Goal: Information Seeking & Learning: Learn about a topic

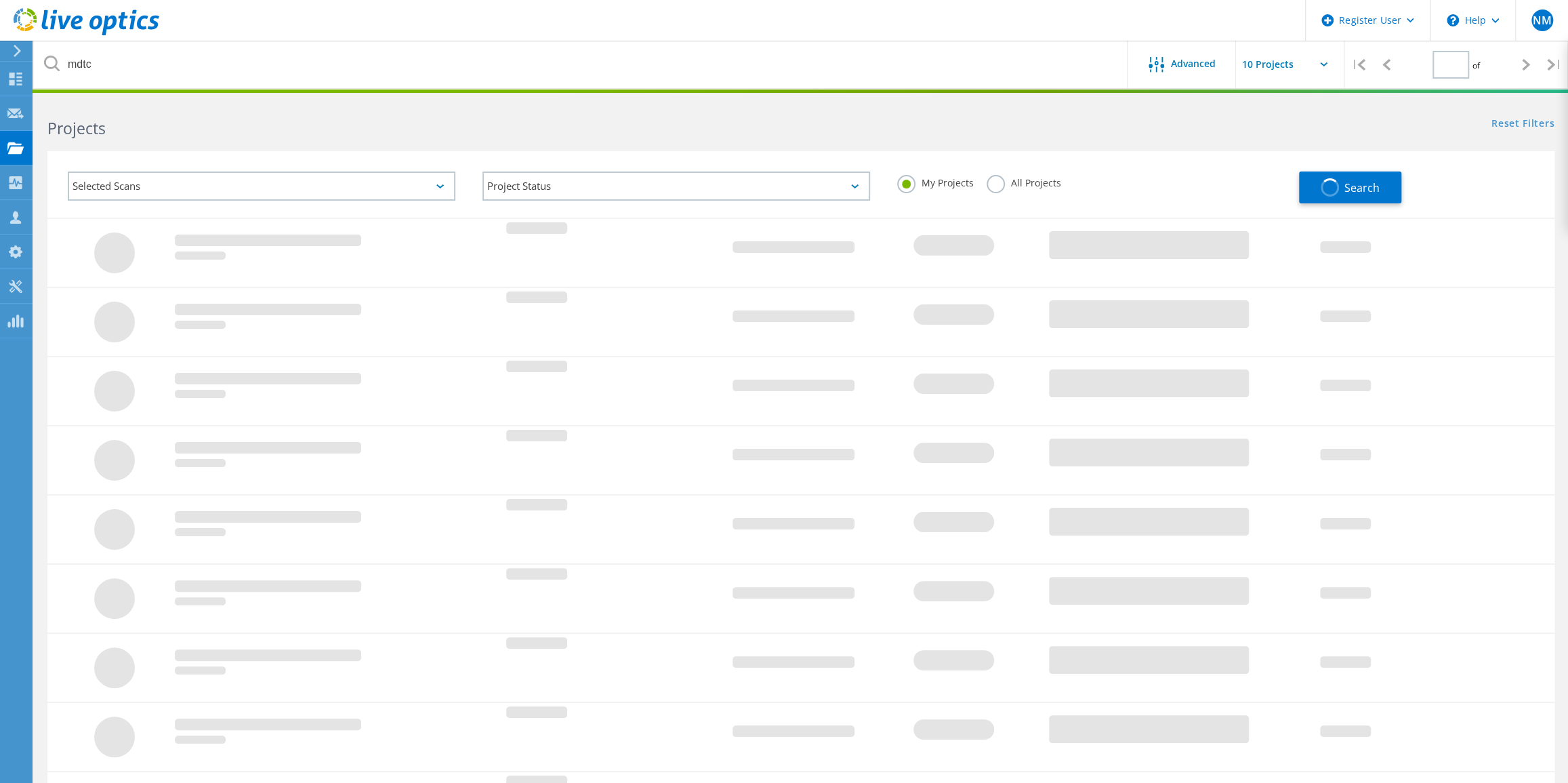
type input "1"
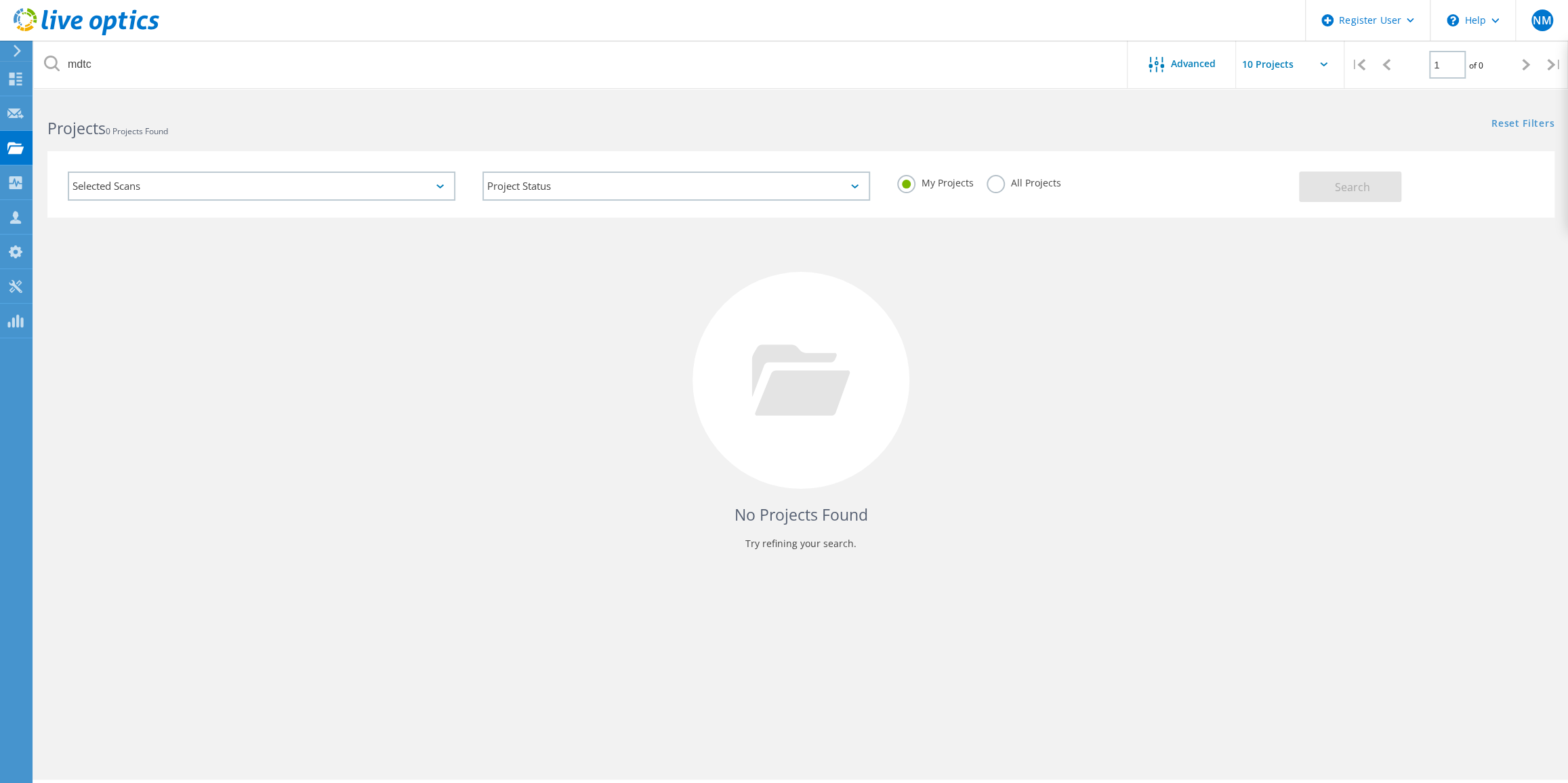
click at [987, 187] on label "All Projects" at bounding box center [1023, 181] width 74 height 13
click at [0, 0] on input "All Projects" at bounding box center [0, 0] width 0 height 0
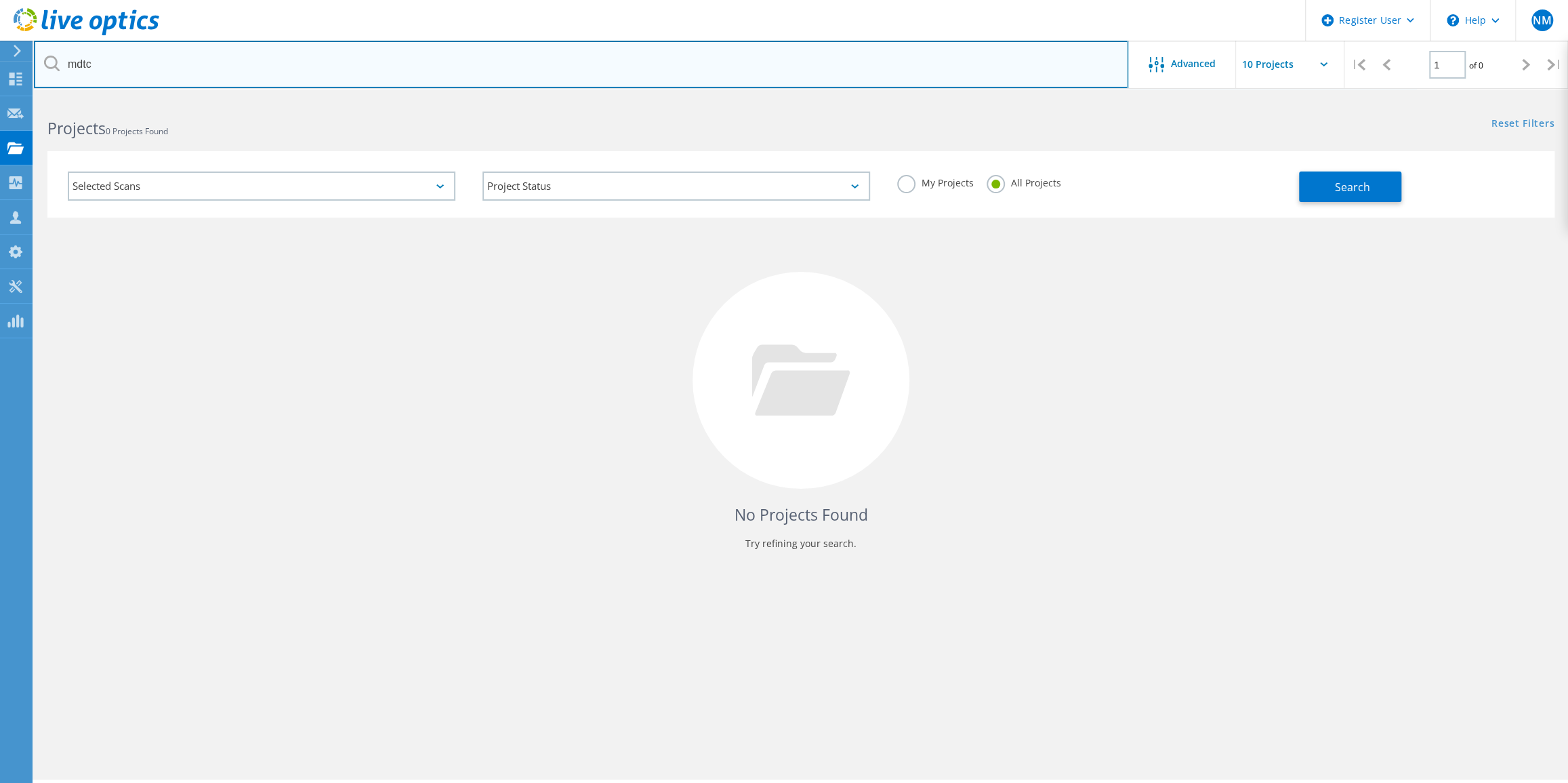
drag, startPoint x: 516, startPoint y: 79, endPoint x: 39, endPoint y: 93, distance: 477.2
click at [39, 93] on html "Register User \n Help Explore Helpful Articles Contact Support NM Dell User Nav…" at bounding box center [784, 410] width 1568 height 820
type input "harford"
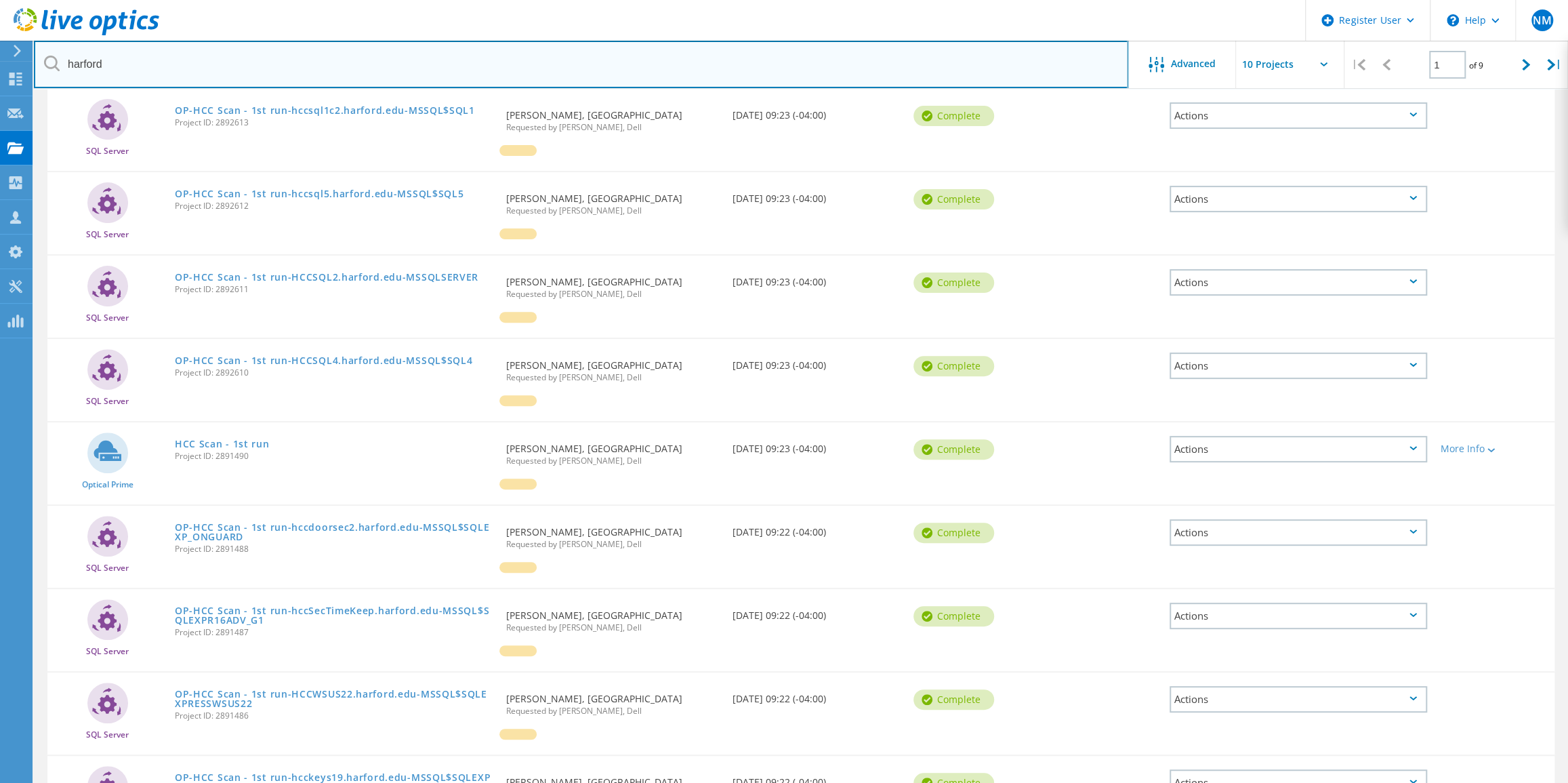
scroll to position [246, 0]
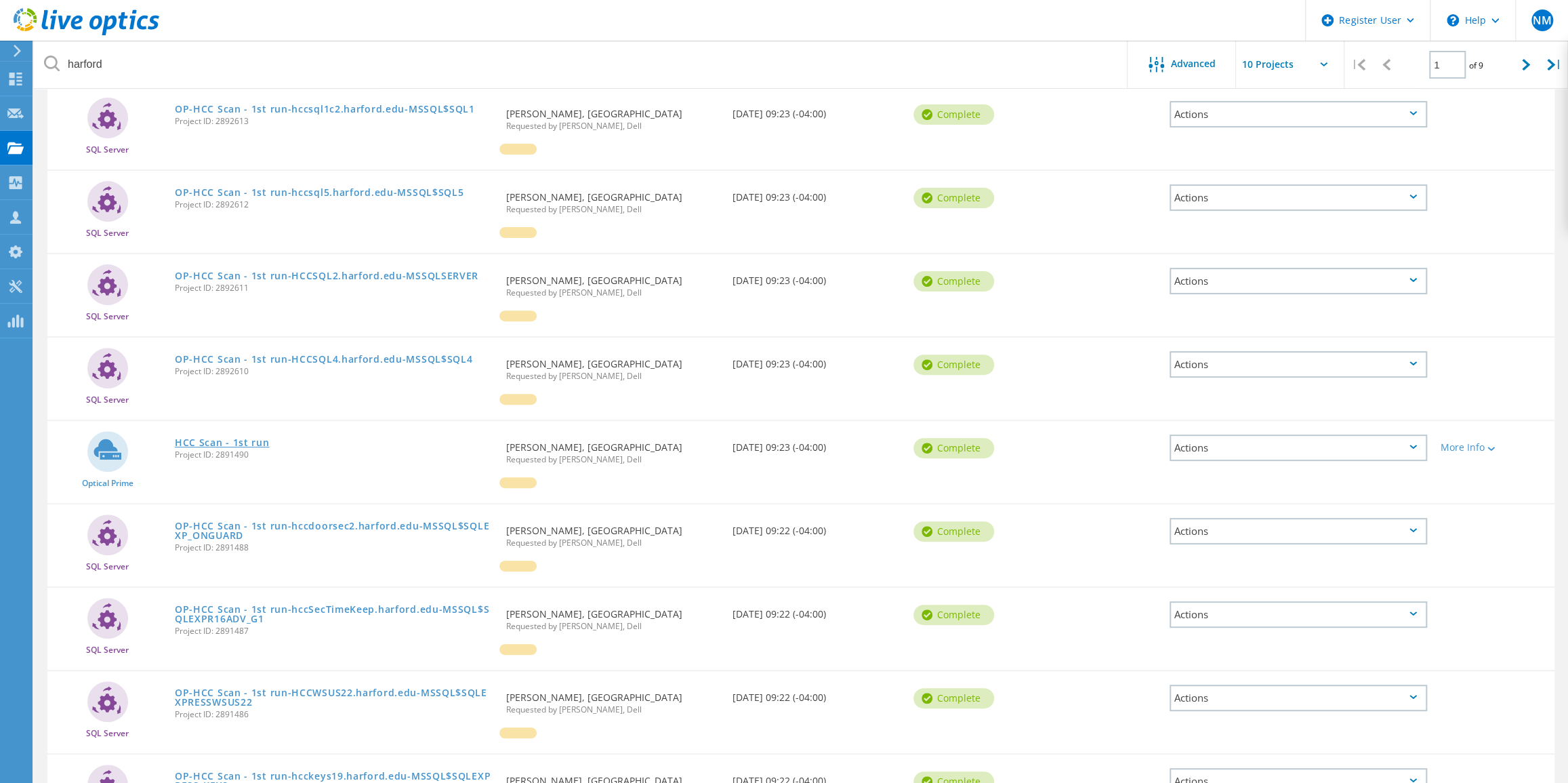
click at [229, 447] on link "HCC Scan - 1st run" at bounding box center [222, 442] width 95 height 10
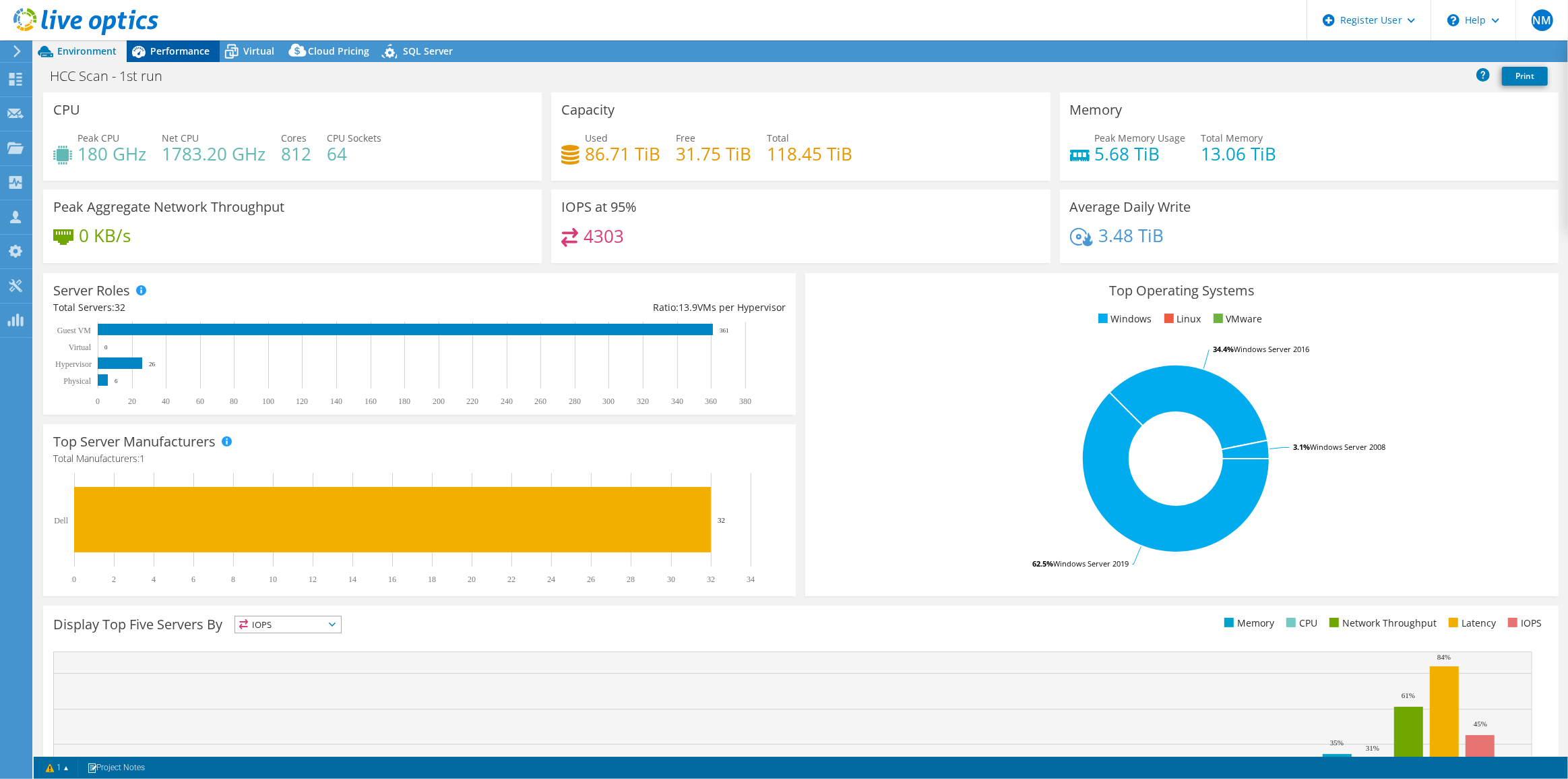
select select "USD"
click at [174, 55] on span "Performance" at bounding box center [180, 50] width 60 height 13
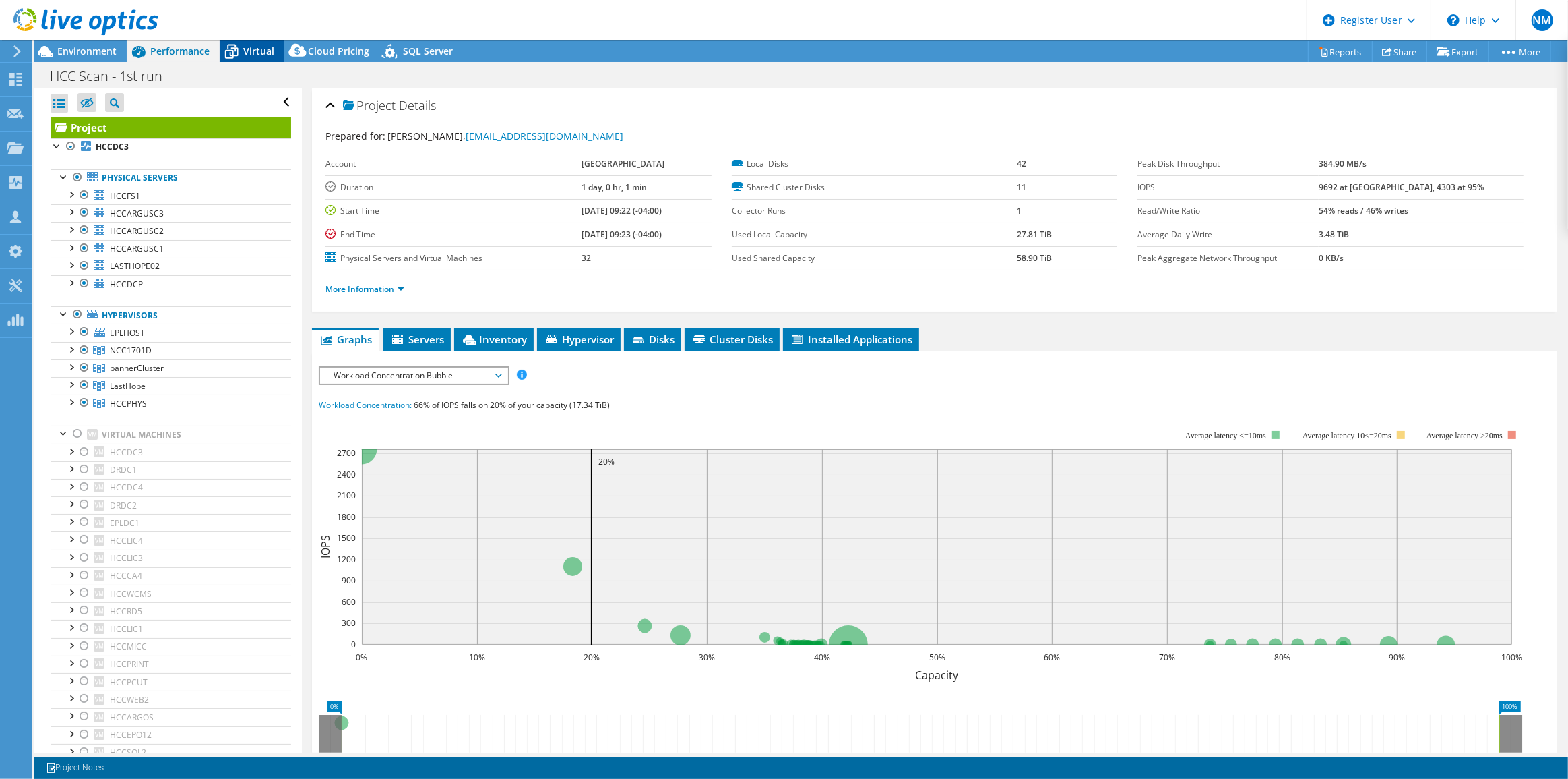
click at [254, 56] on span "Virtual" at bounding box center [259, 50] width 31 height 13
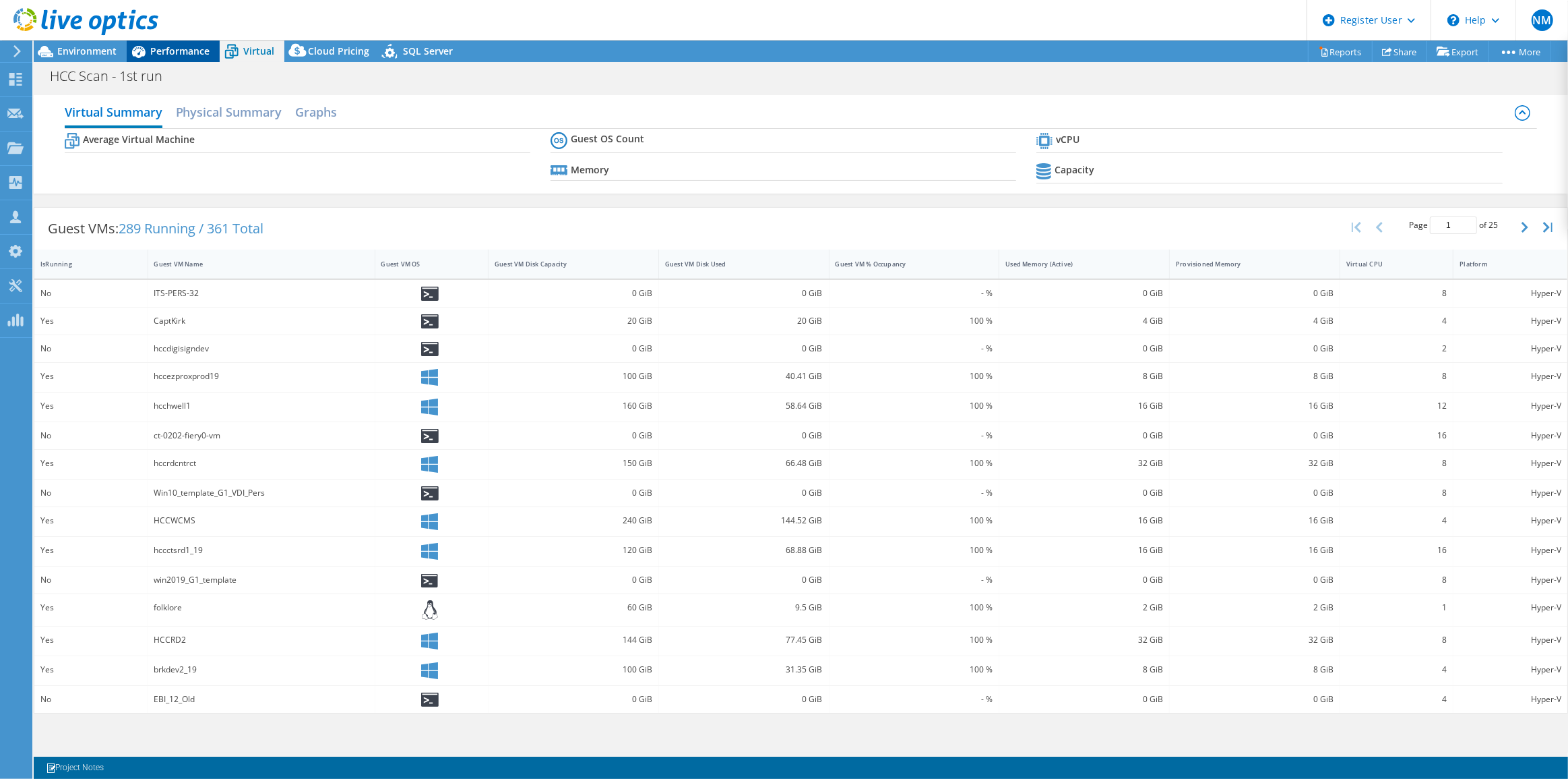
click at [174, 56] on span "Performance" at bounding box center [180, 50] width 60 height 13
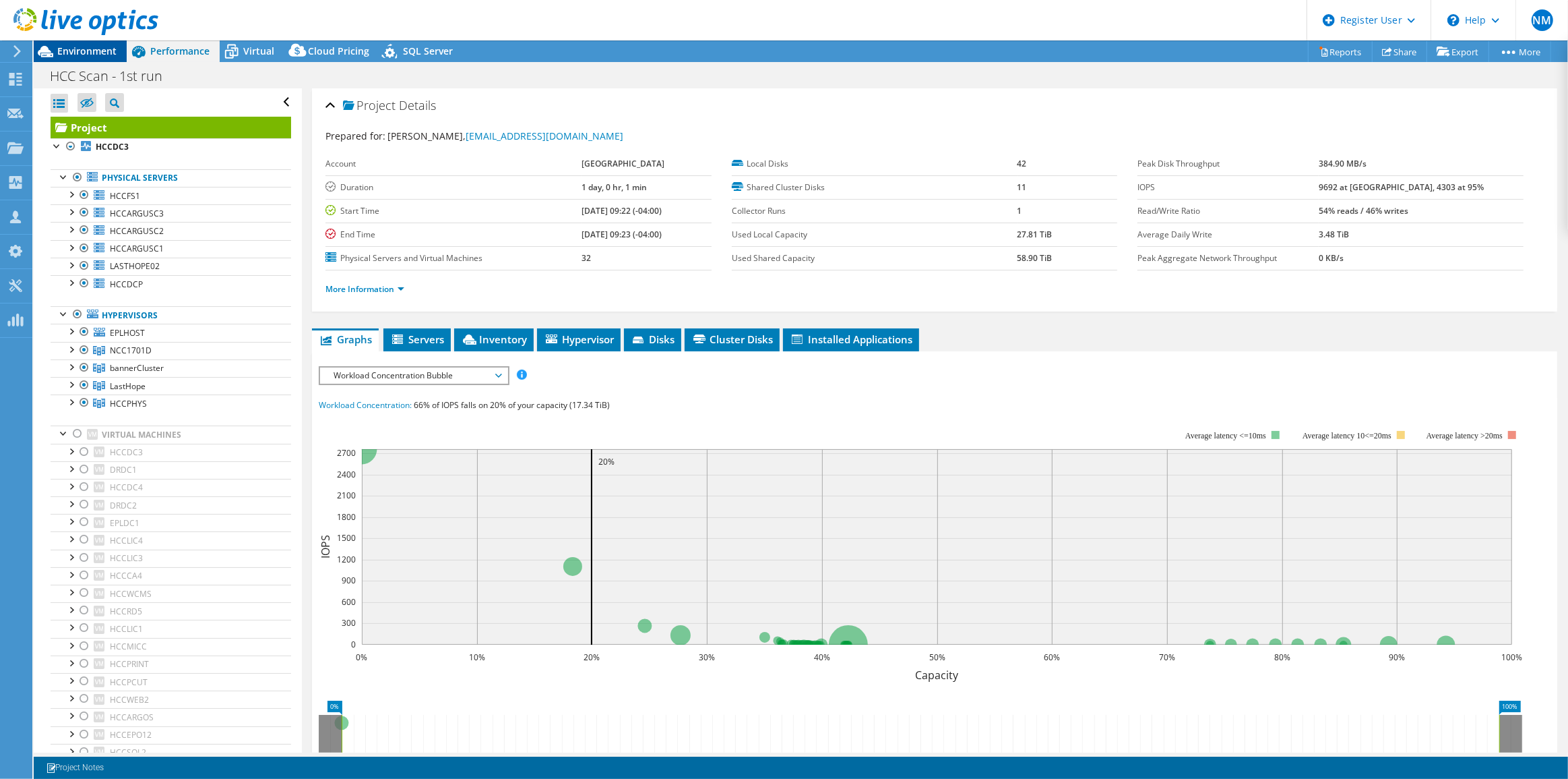
click at [85, 48] on span "Environment" at bounding box center [87, 50] width 60 height 13
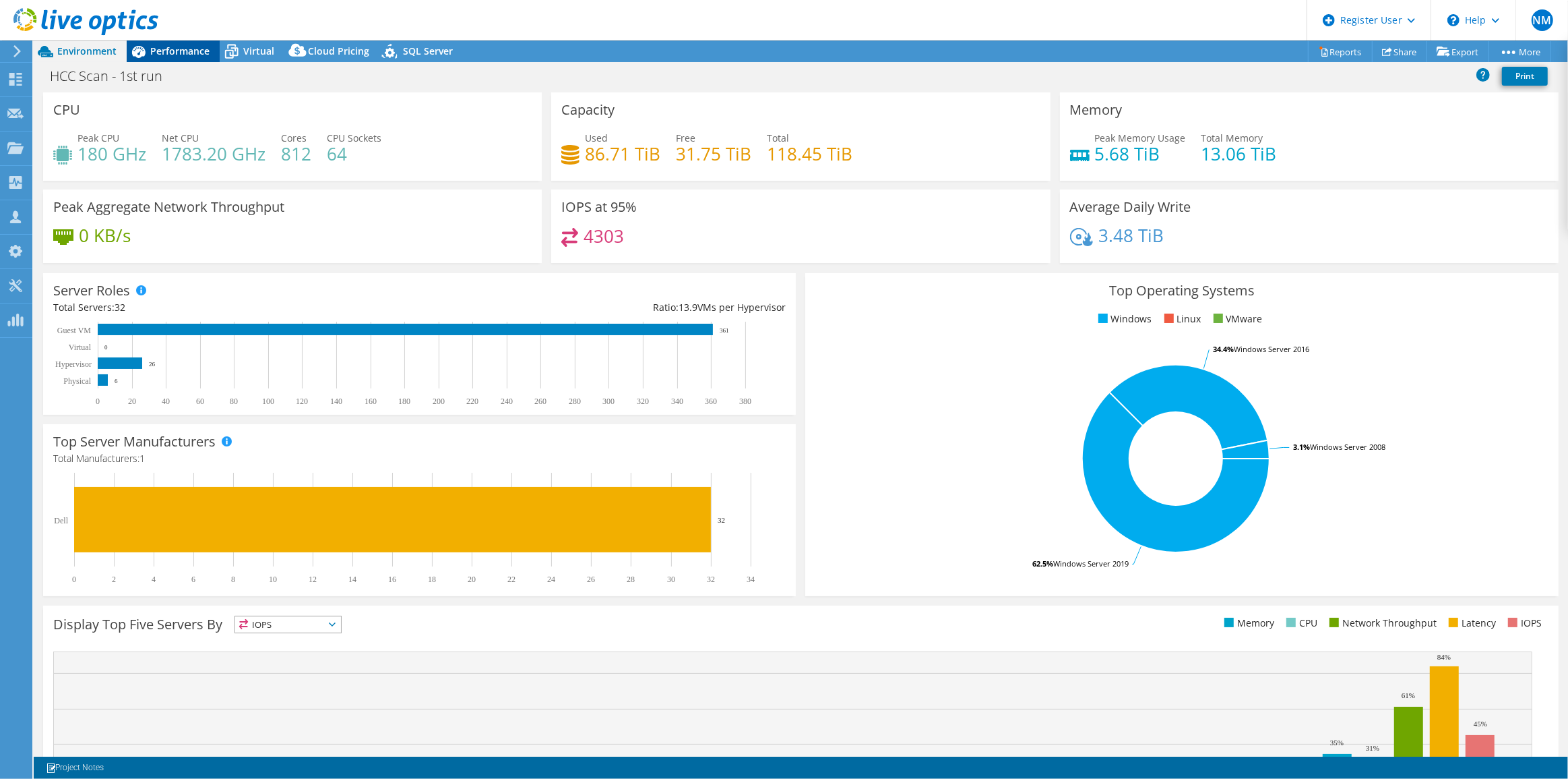
click at [186, 48] on span "Performance" at bounding box center [180, 50] width 60 height 13
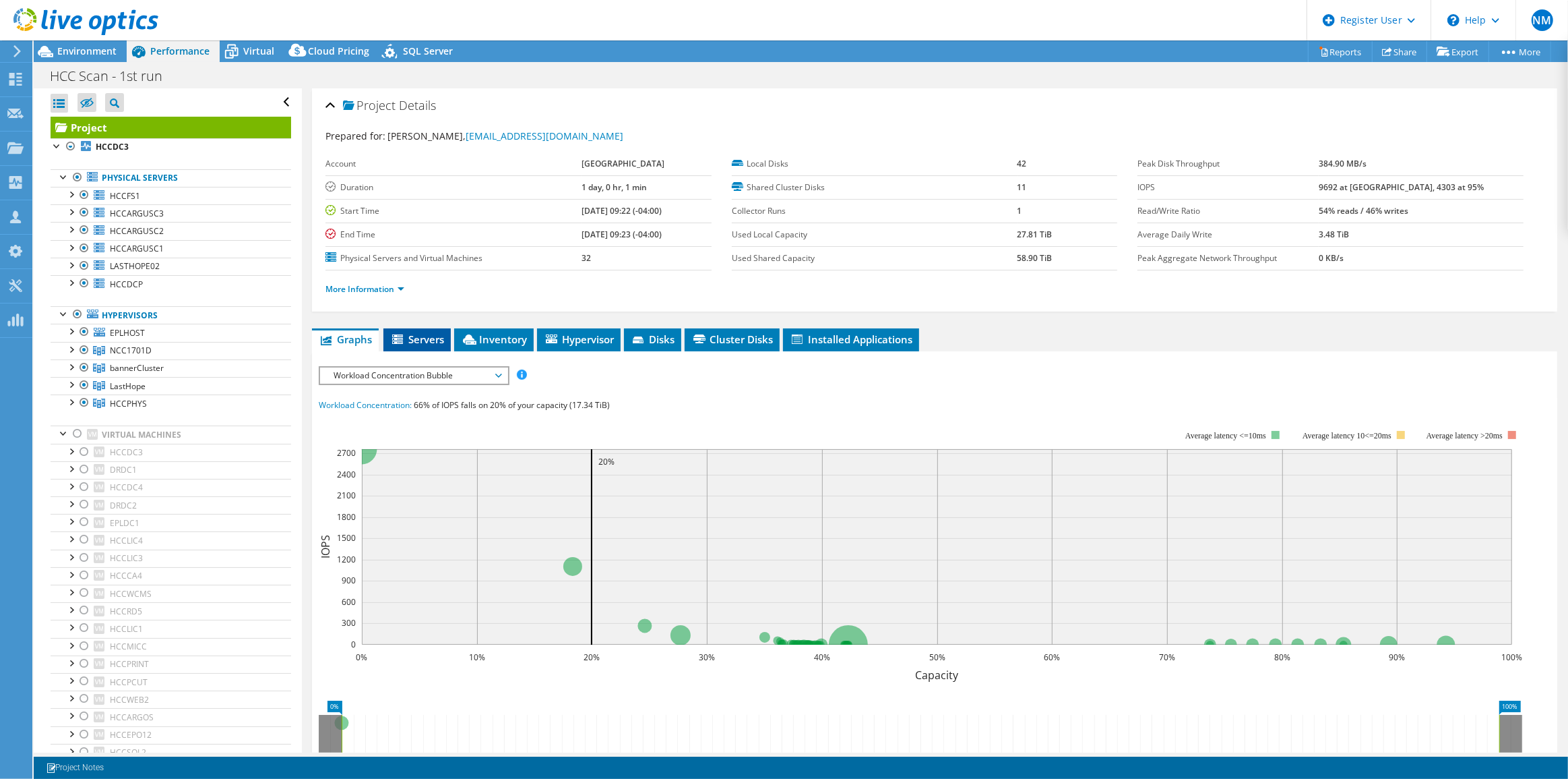
click at [429, 344] on li "Servers" at bounding box center [417, 339] width 67 height 23
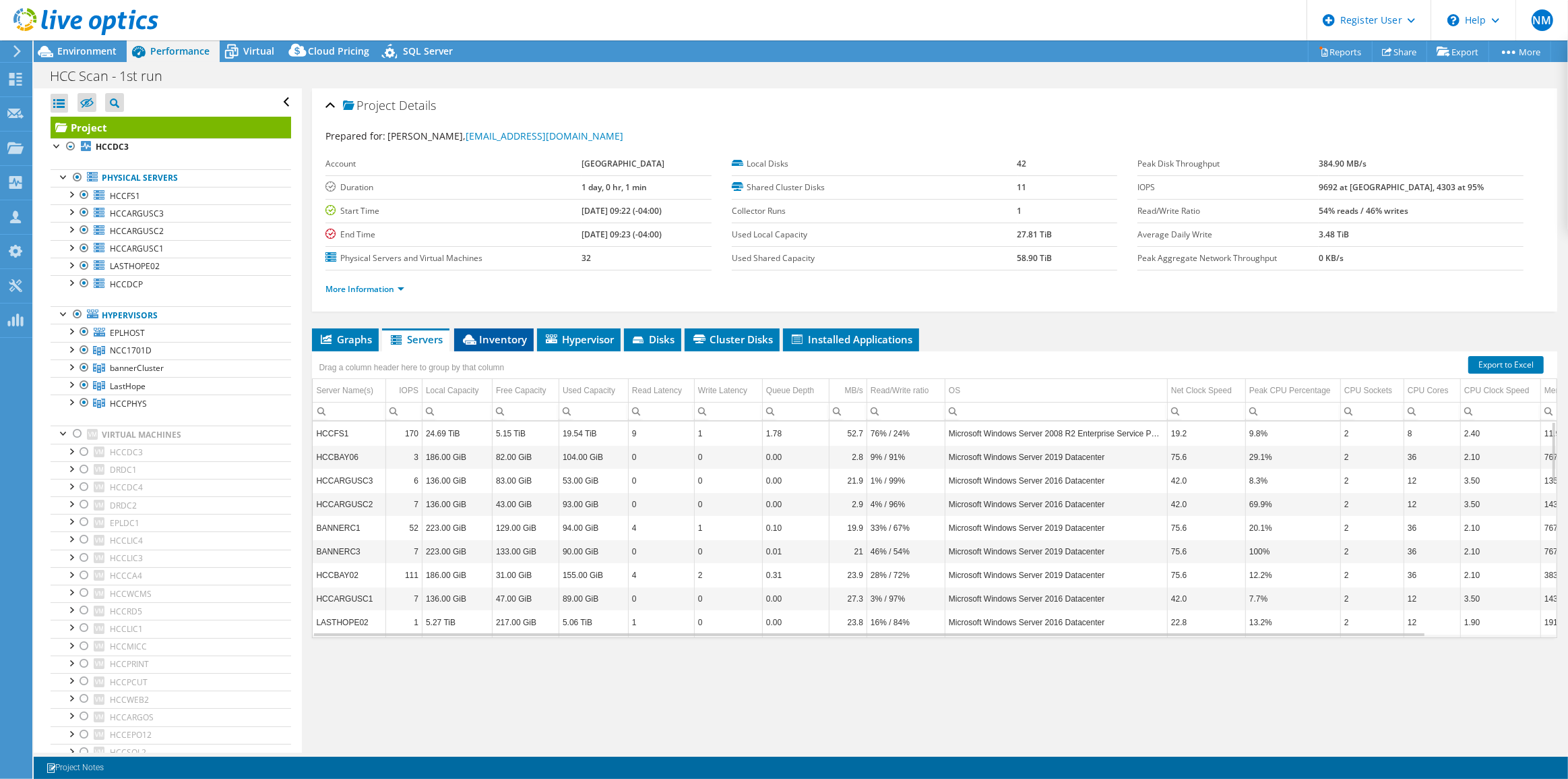
click at [508, 332] on span "Inventory" at bounding box center [494, 339] width 66 height 14
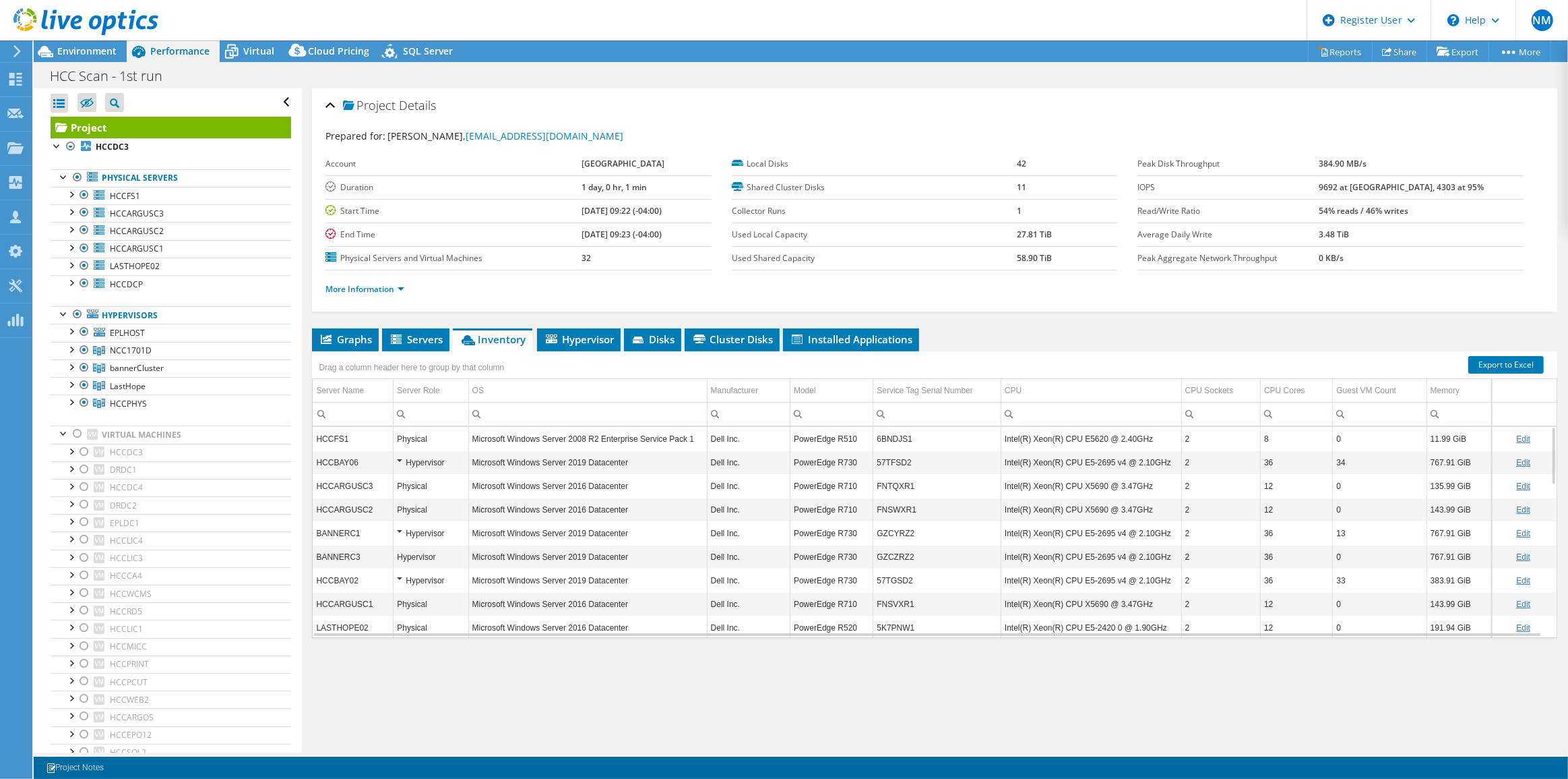
click at [427, 507] on div "Physical" at bounding box center [431, 509] width 67 height 16
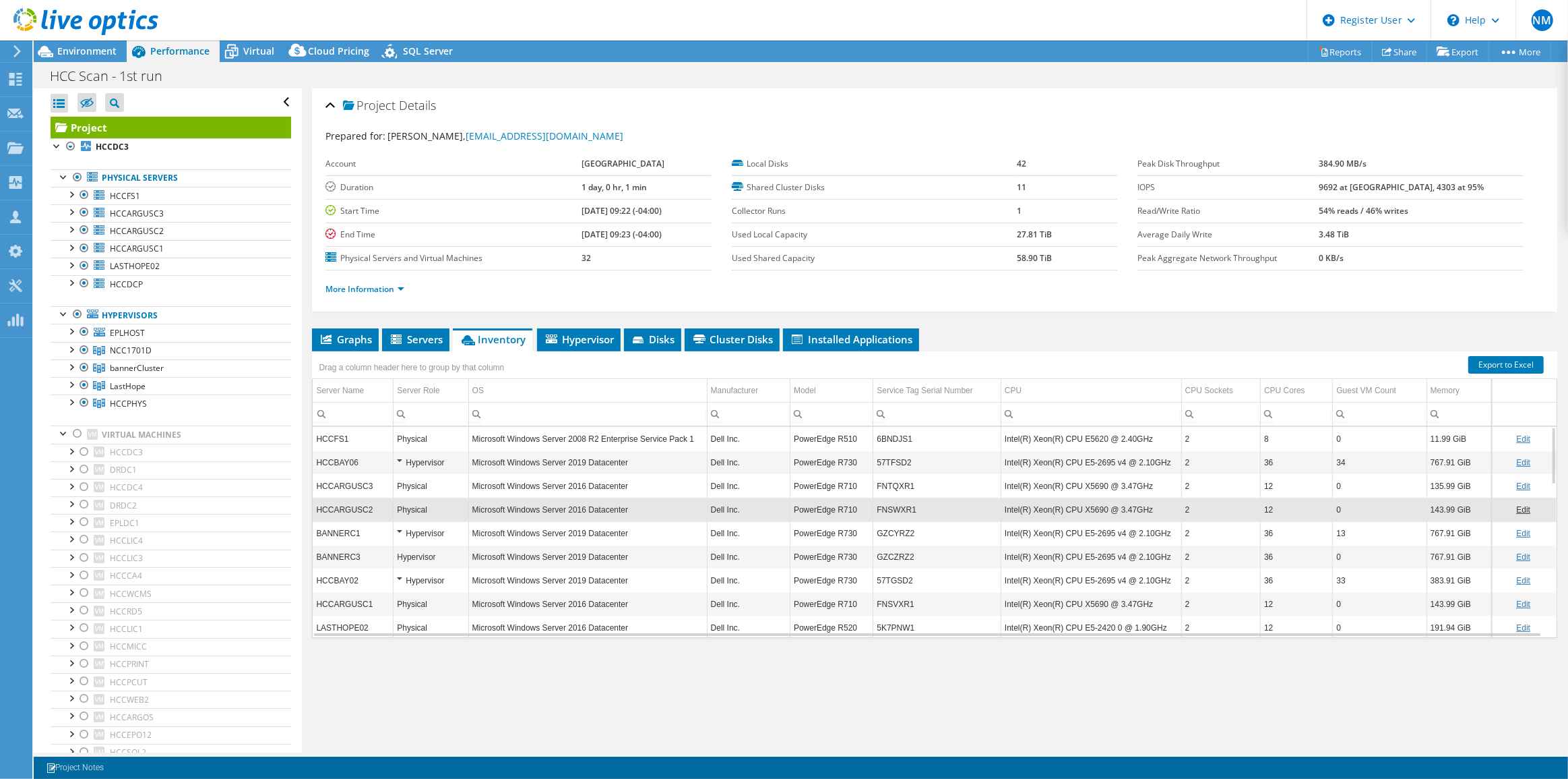
click at [309, 78] on div "HCC Scan - 1st run Print" at bounding box center [800, 75] width 1534 height 25
click at [100, 48] on span "Environment" at bounding box center [87, 50] width 60 height 13
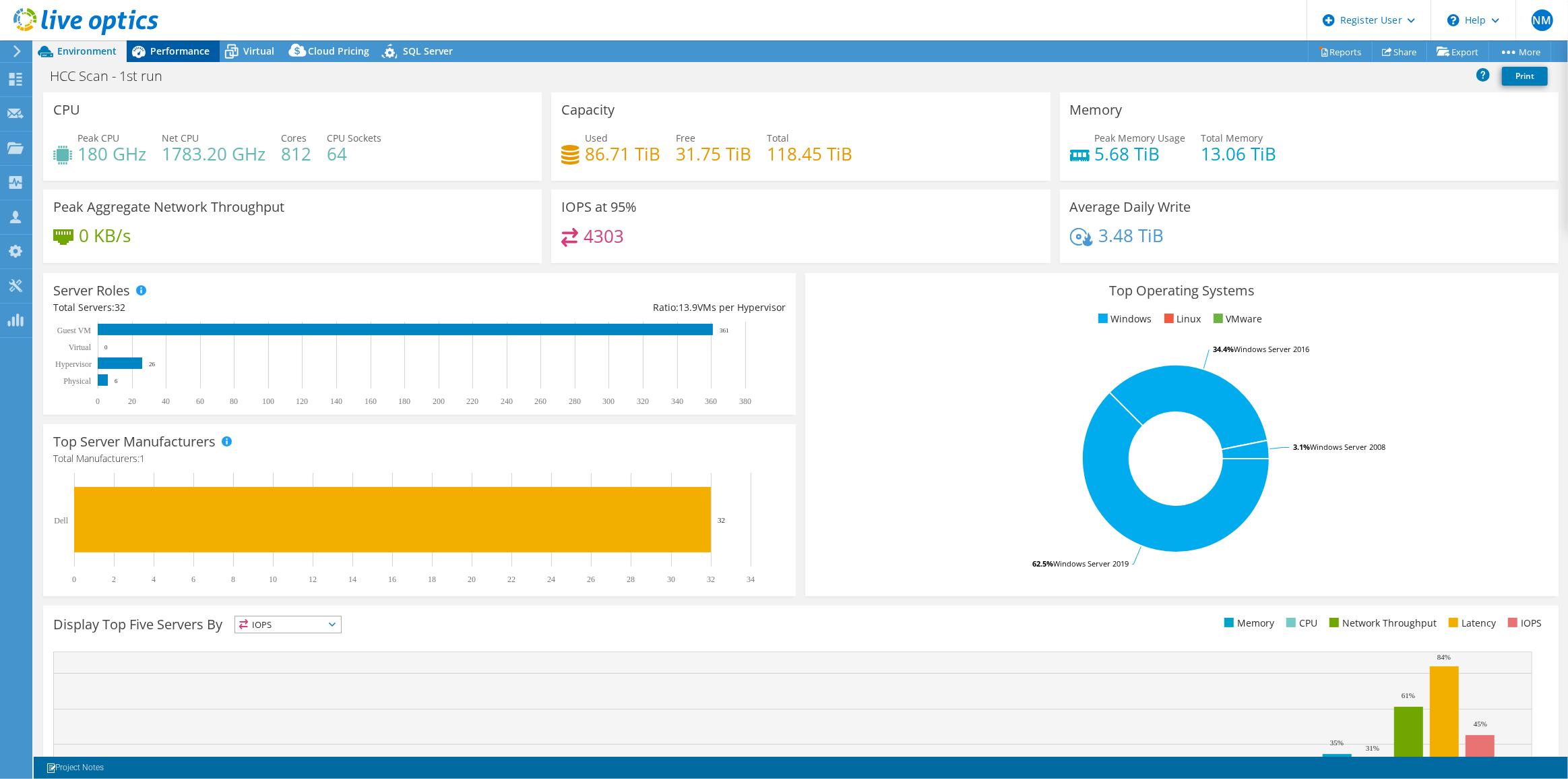
click at [157, 54] on span "Performance" at bounding box center [180, 50] width 60 height 13
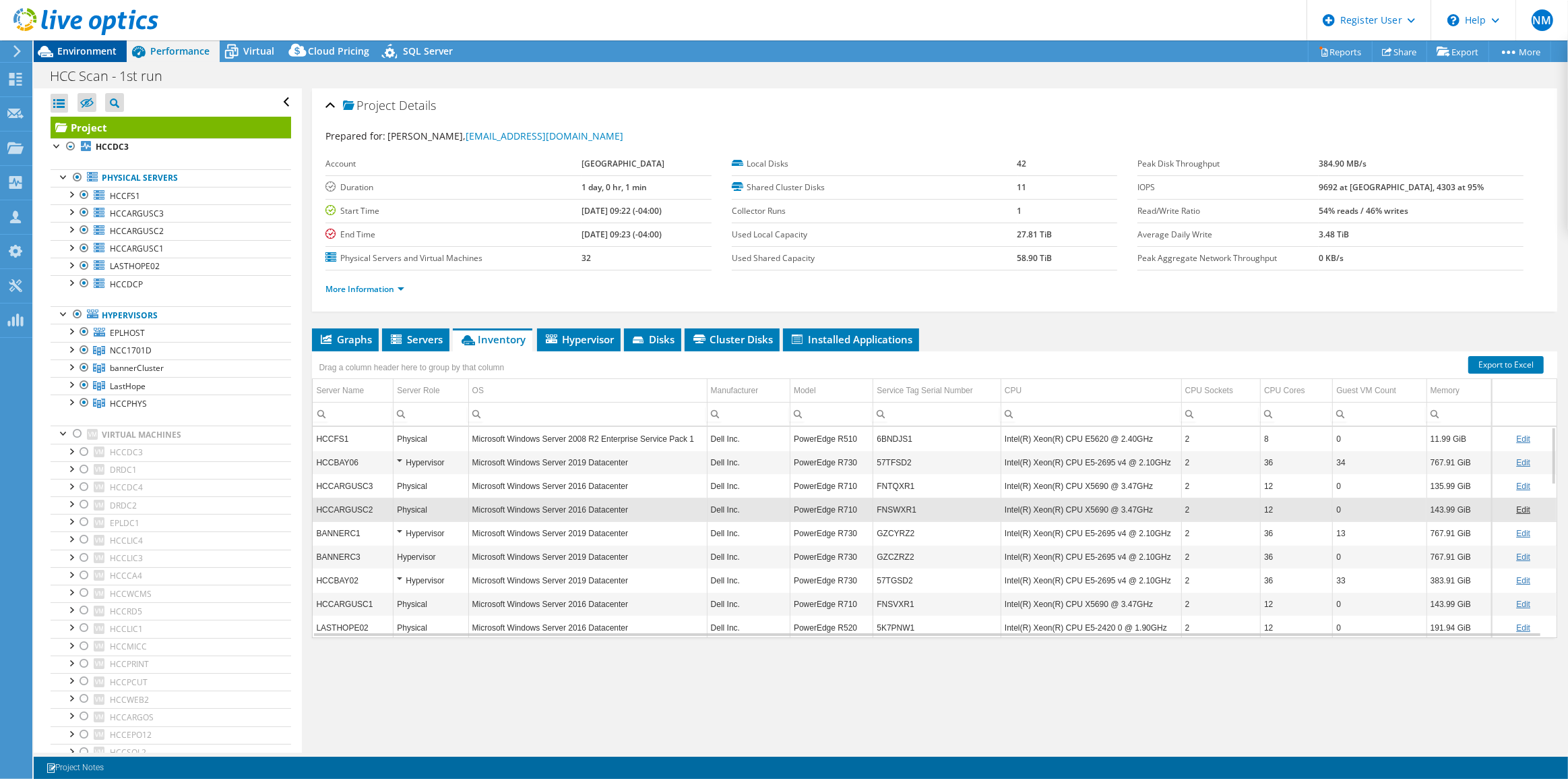
click at [111, 50] on span "Environment" at bounding box center [87, 50] width 60 height 13
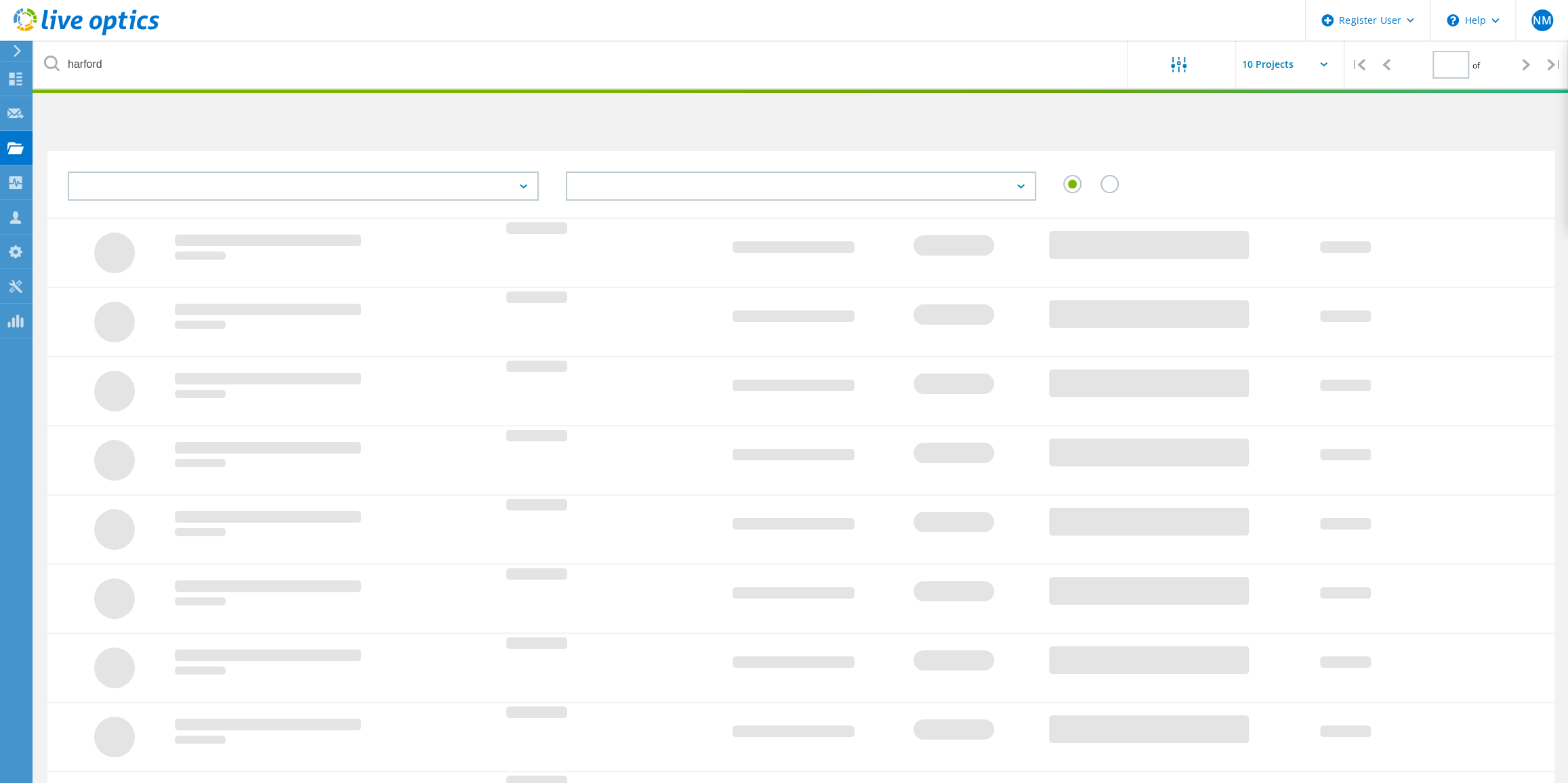
type input "1"
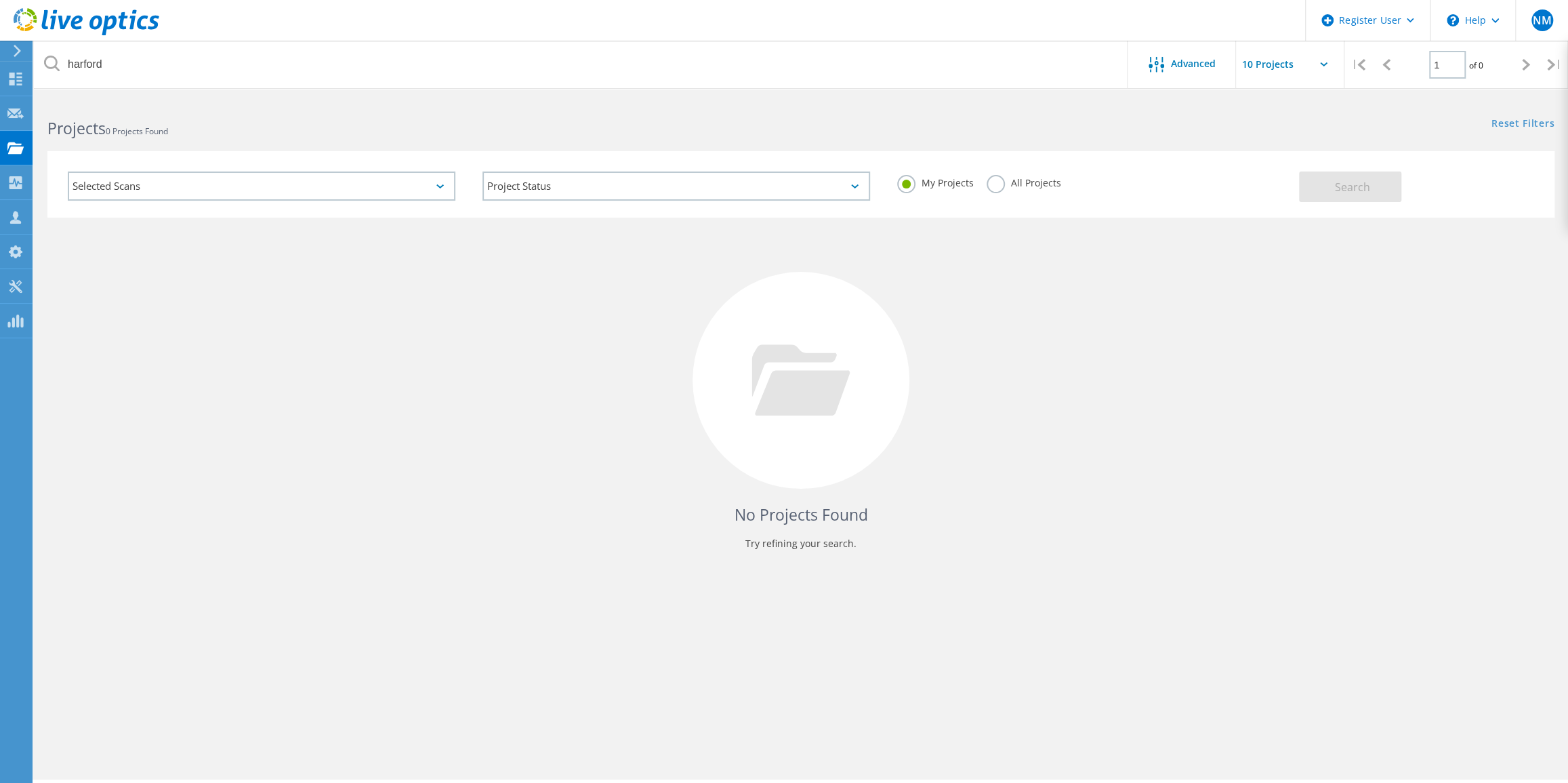
click at [985, 181] on div "My Projects All Projects" at bounding box center [1091, 183] width 415 height 50
click at [992, 183] on label "All Projects" at bounding box center [1023, 181] width 74 height 13
click at [0, 0] on input "All Projects" at bounding box center [0, 0] width 0 height 0
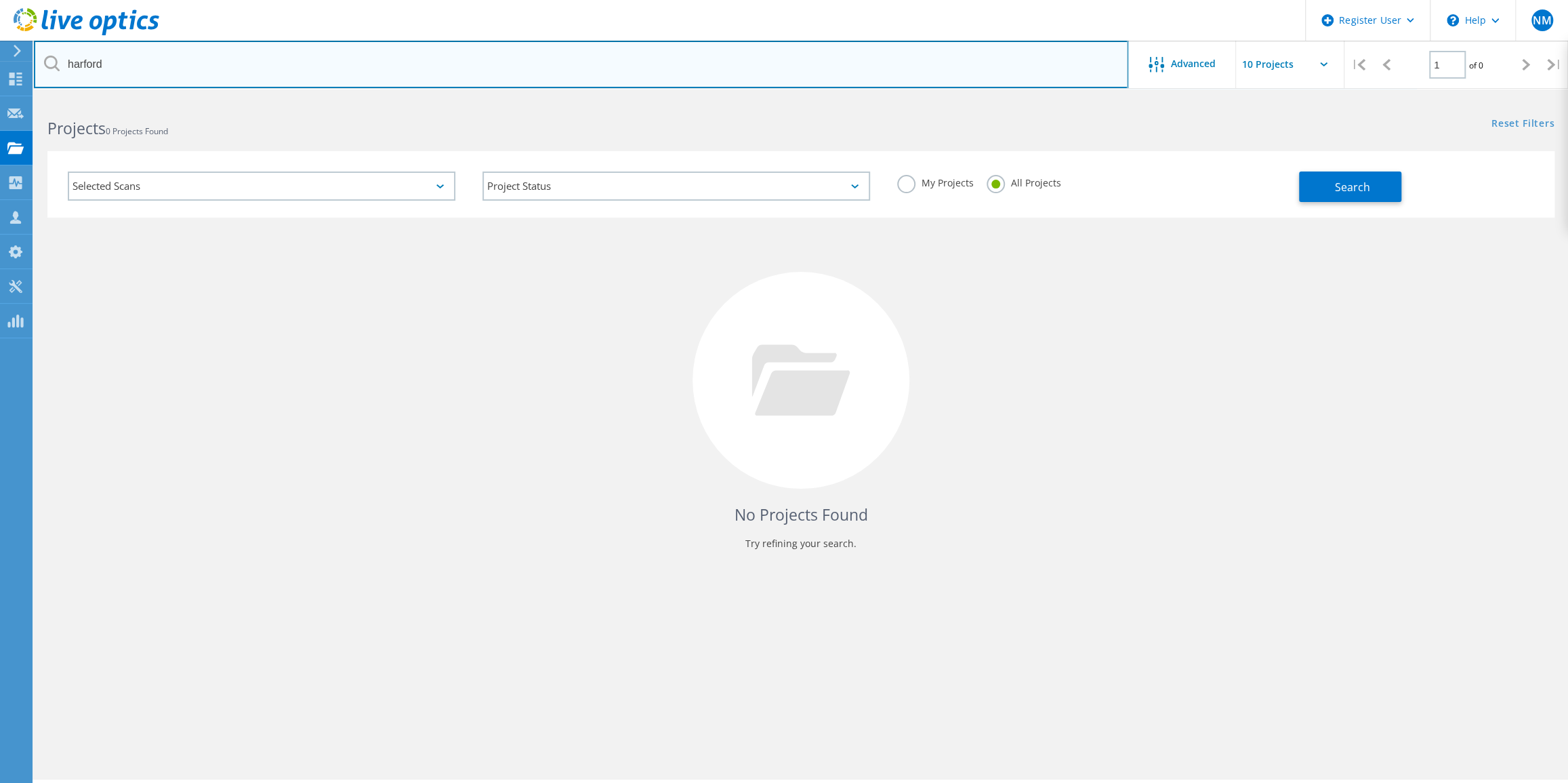
drag, startPoint x: 179, startPoint y: 72, endPoint x: -14, endPoint y: 84, distance: 193.4
click at [0, 84] on html "Register User \n Help Explore Helpful Articles Contact Support NM Dell User Nav…" at bounding box center [784, 410] width 1568 height 820
type input "mdtc"
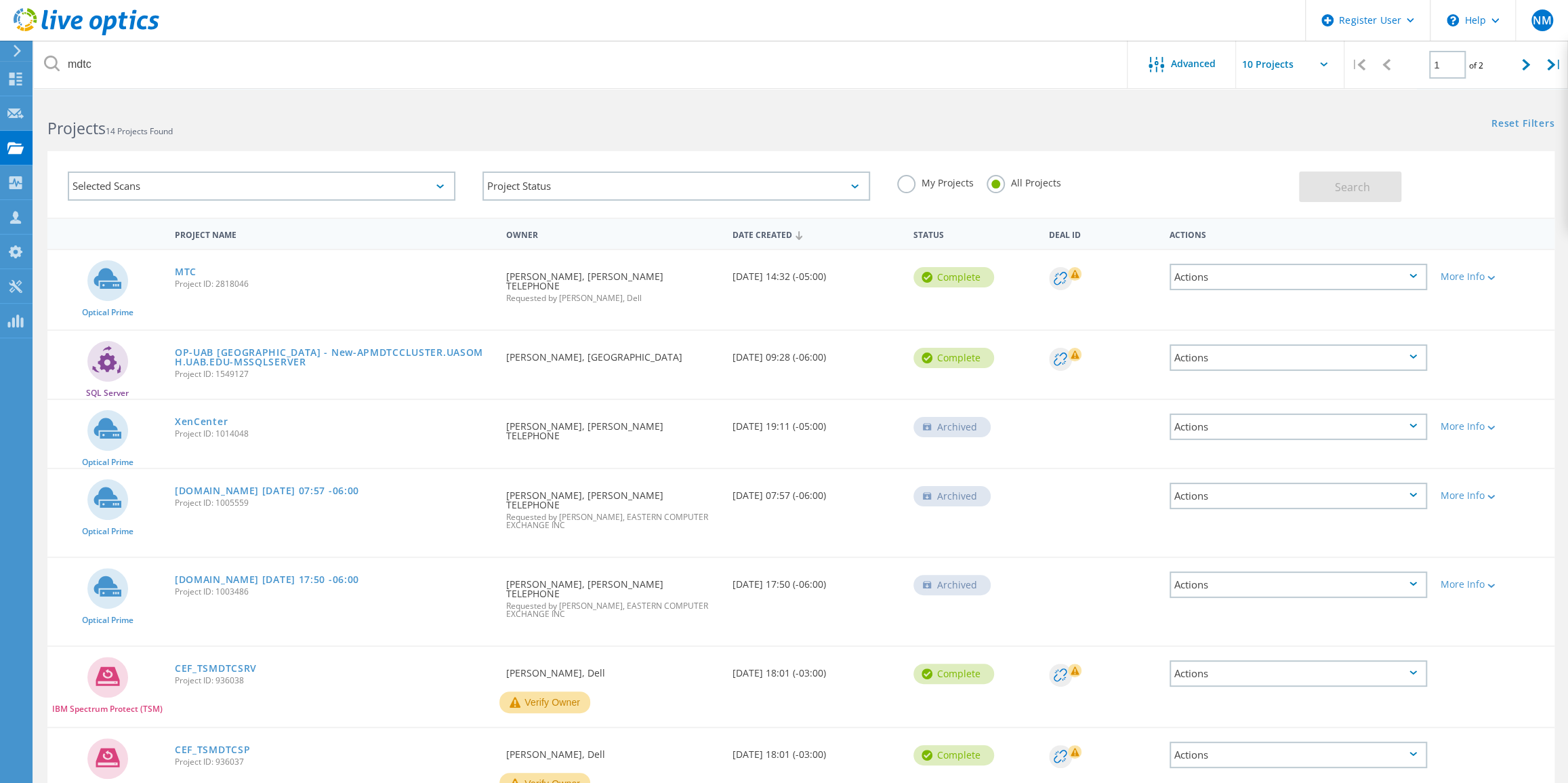
click at [181, 280] on span "Project ID: 2818046" at bounding box center [333, 284] width 318 height 8
click at [186, 280] on span "Project ID: 2818046" at bounding box center [333, 284] width 318 height 8
click at [186, 267] on link "MTC" at bounding box center [185, 271] width 22 height 10
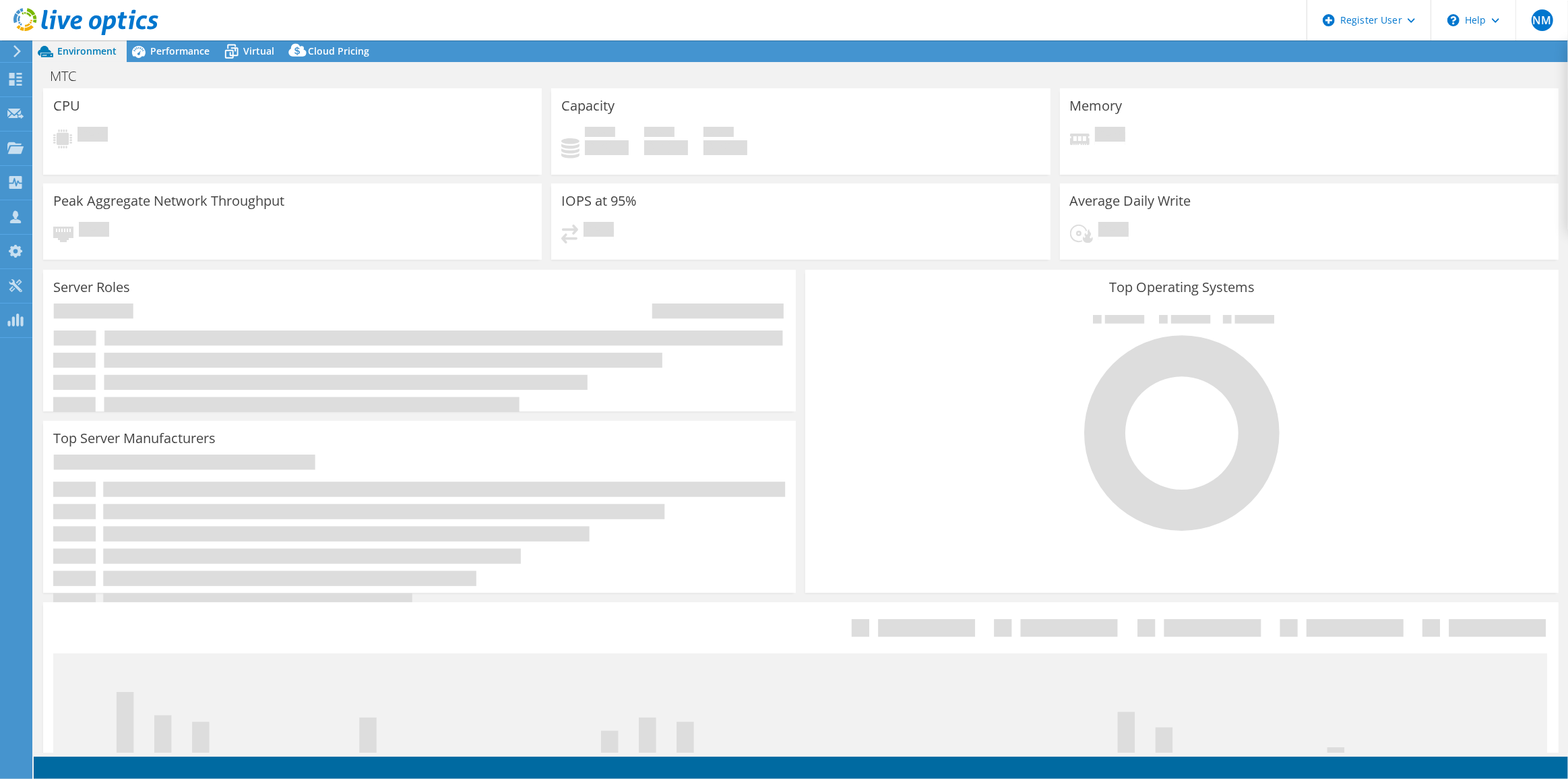
select select "USD"
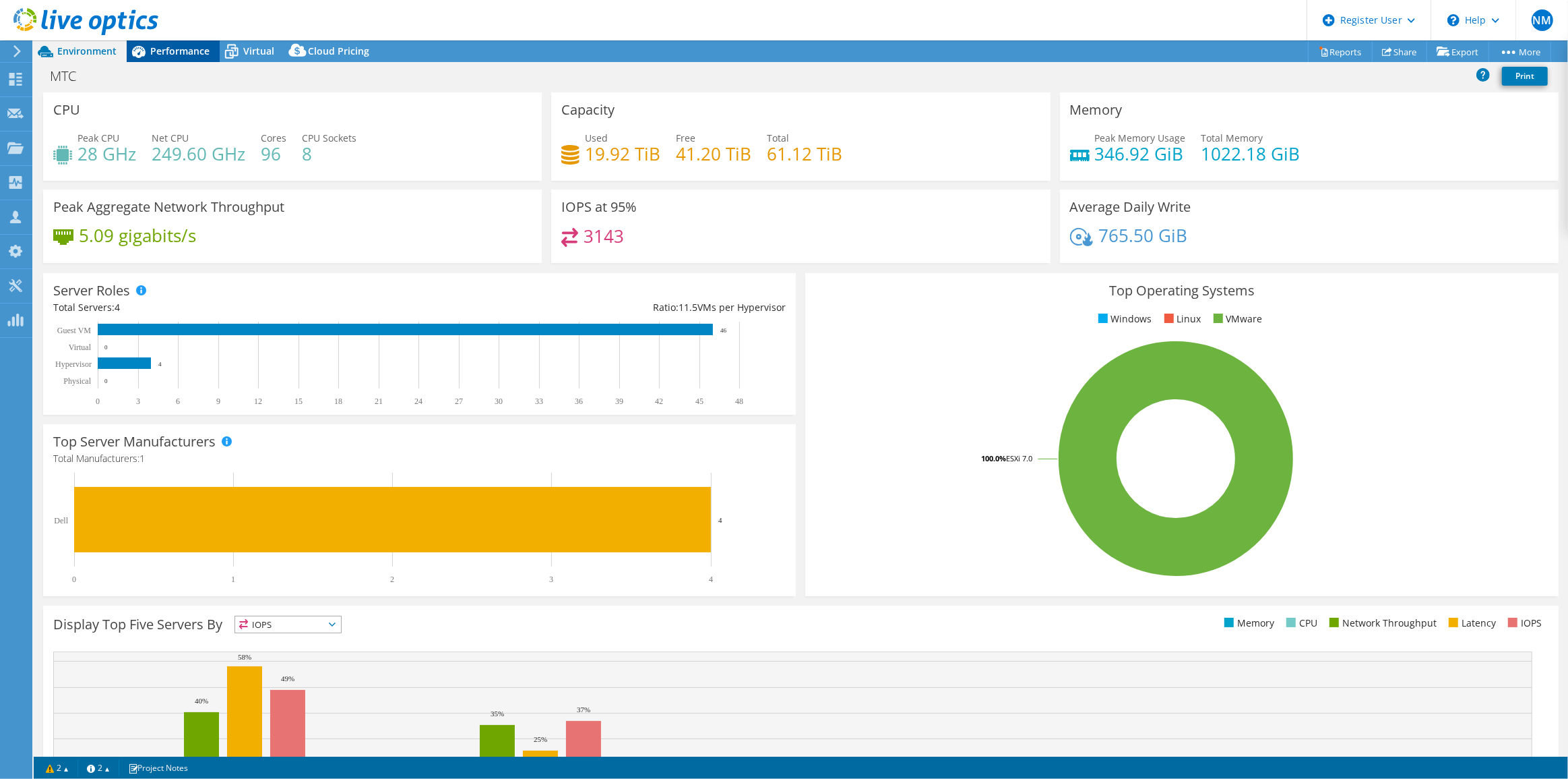
click at [196, 54] on span "Performance" at bounding box center [180, 50] width 60 height 13
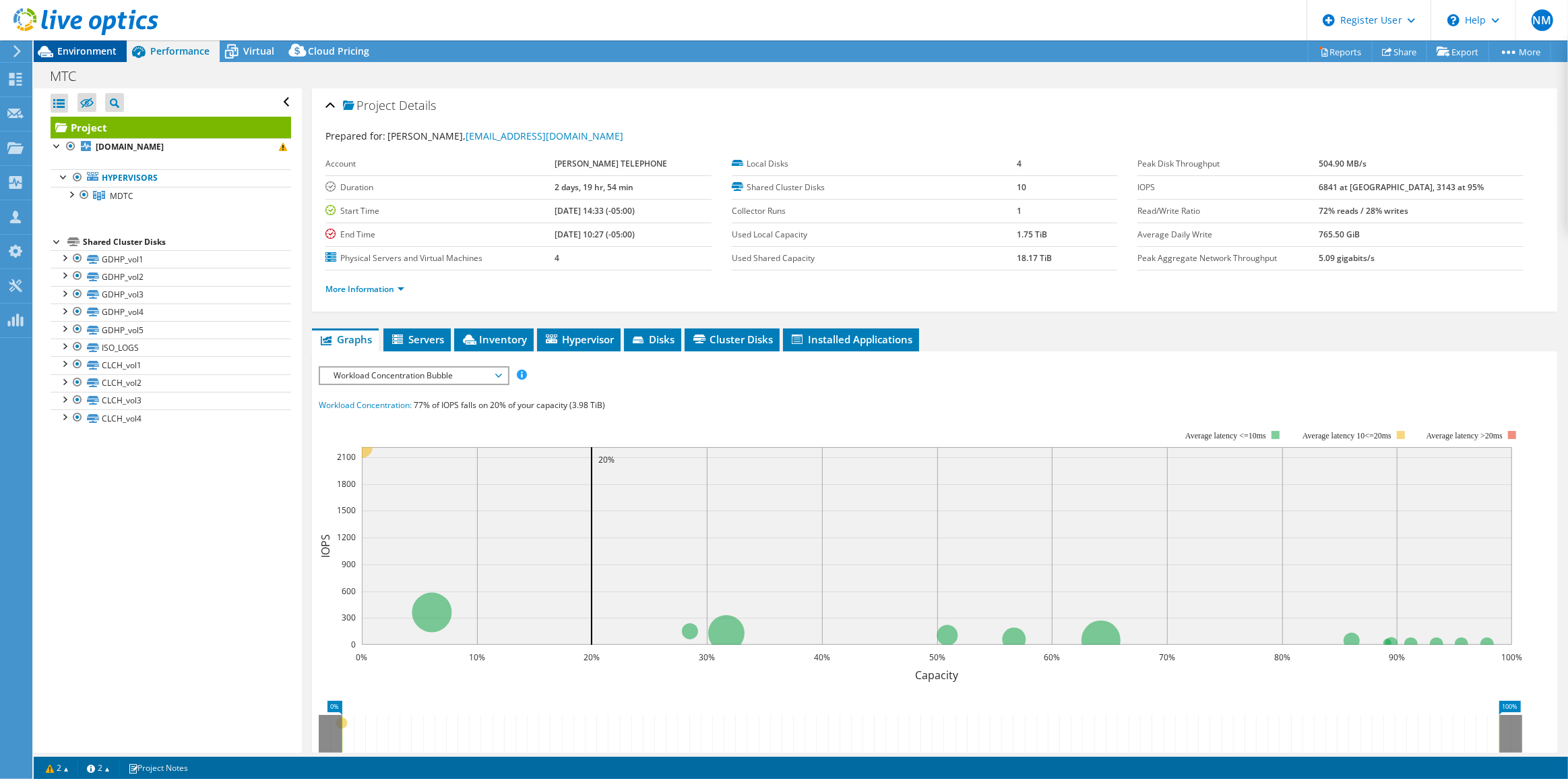
click at [82, 60] on div "Environment" at bounding box center [80, 51] width 93 height 22
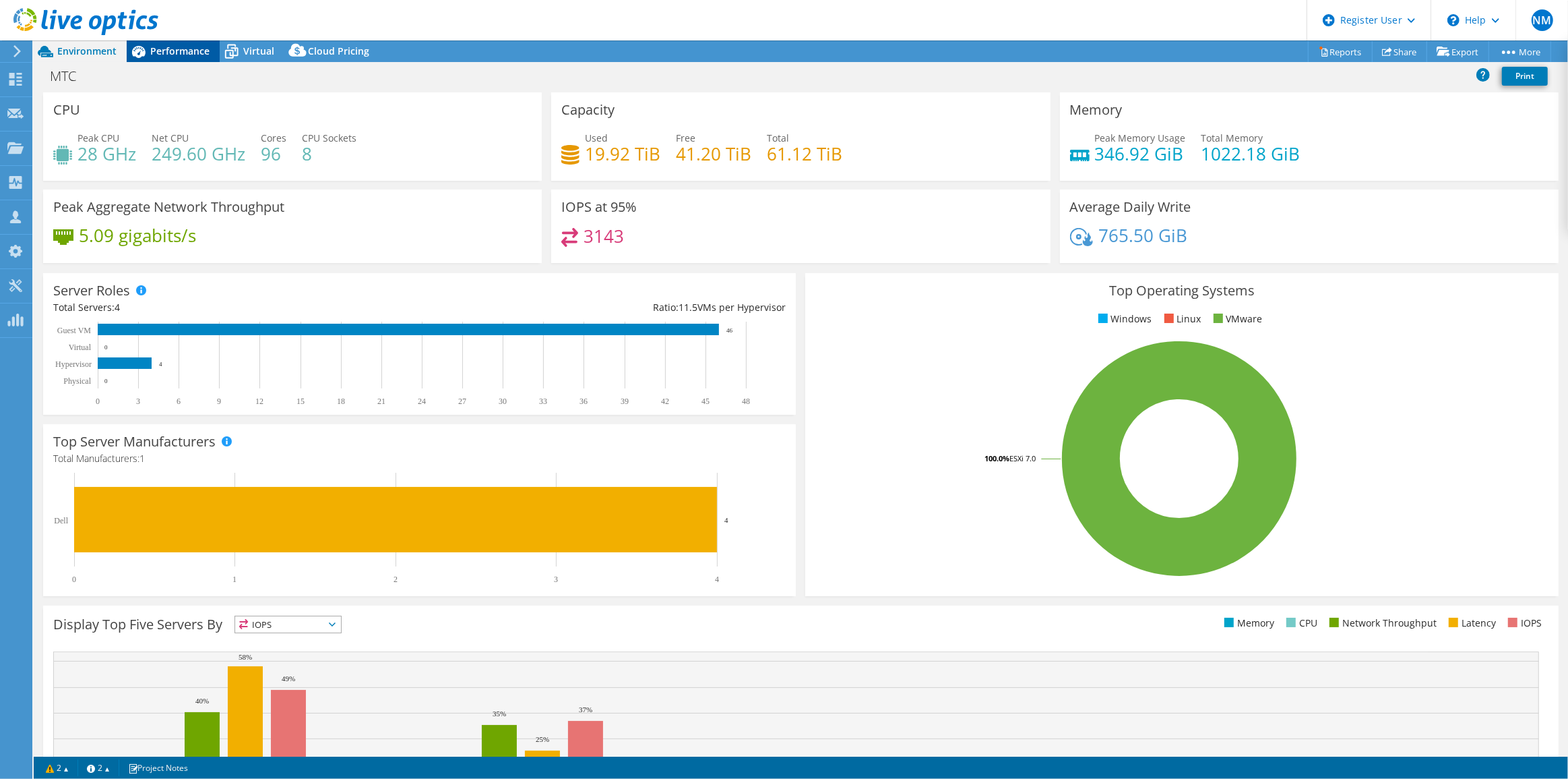
click at [142, 54] on icon at bounding box center [139, 52] width 14 height 12
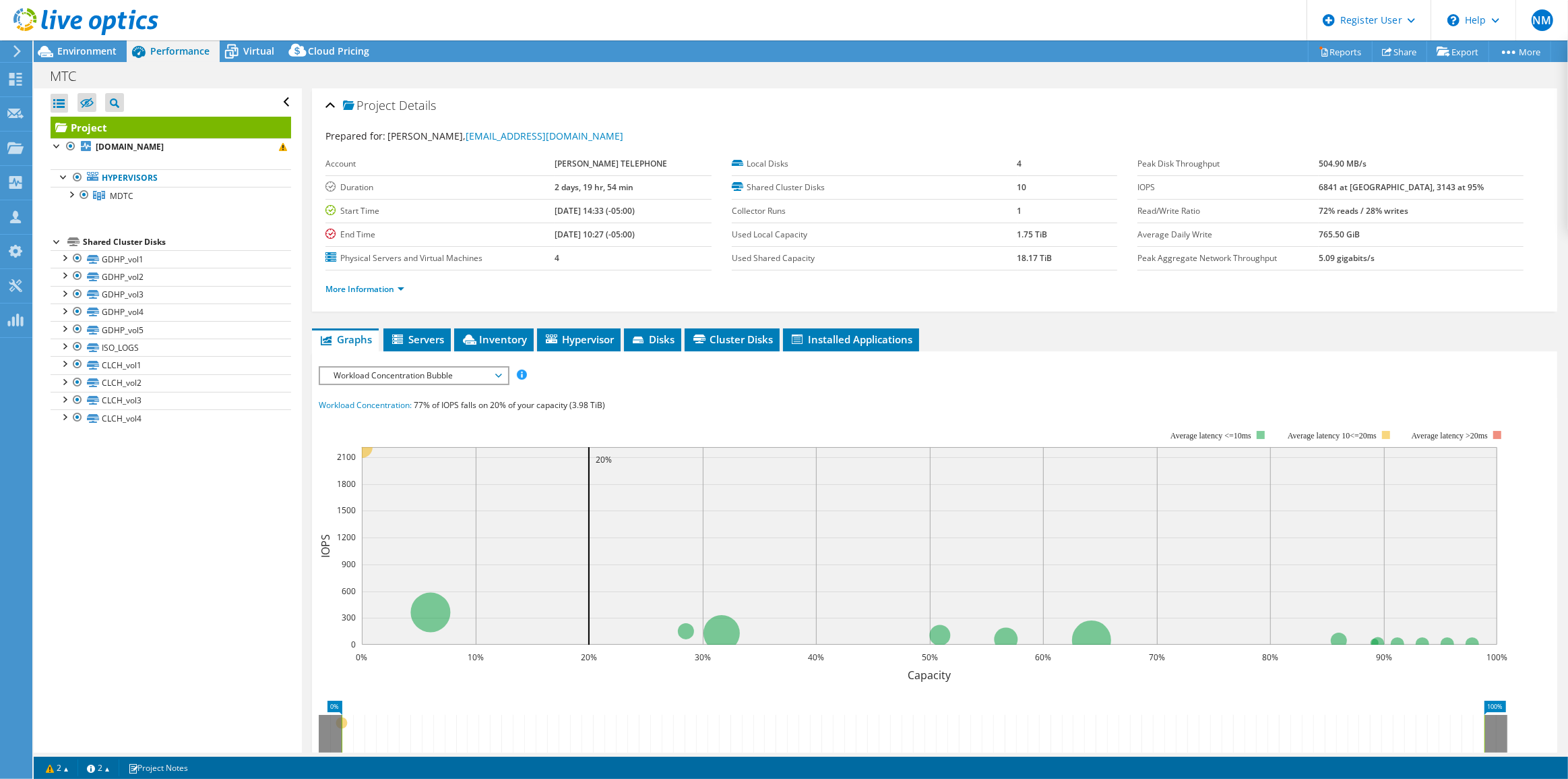
drag, startPoint x: 556, startPoint y: 207, endPoint x: 599, endPoint y: 203, distance: 43.2
click at [599, 203] on tr "Start Time 03/14/2025, 14:33 (-05:00)" at bounding box center [517, 210] width 385 height 23
click at [84, 50] on span "Environment" at bounding box center [87, 50] width 60 height 13
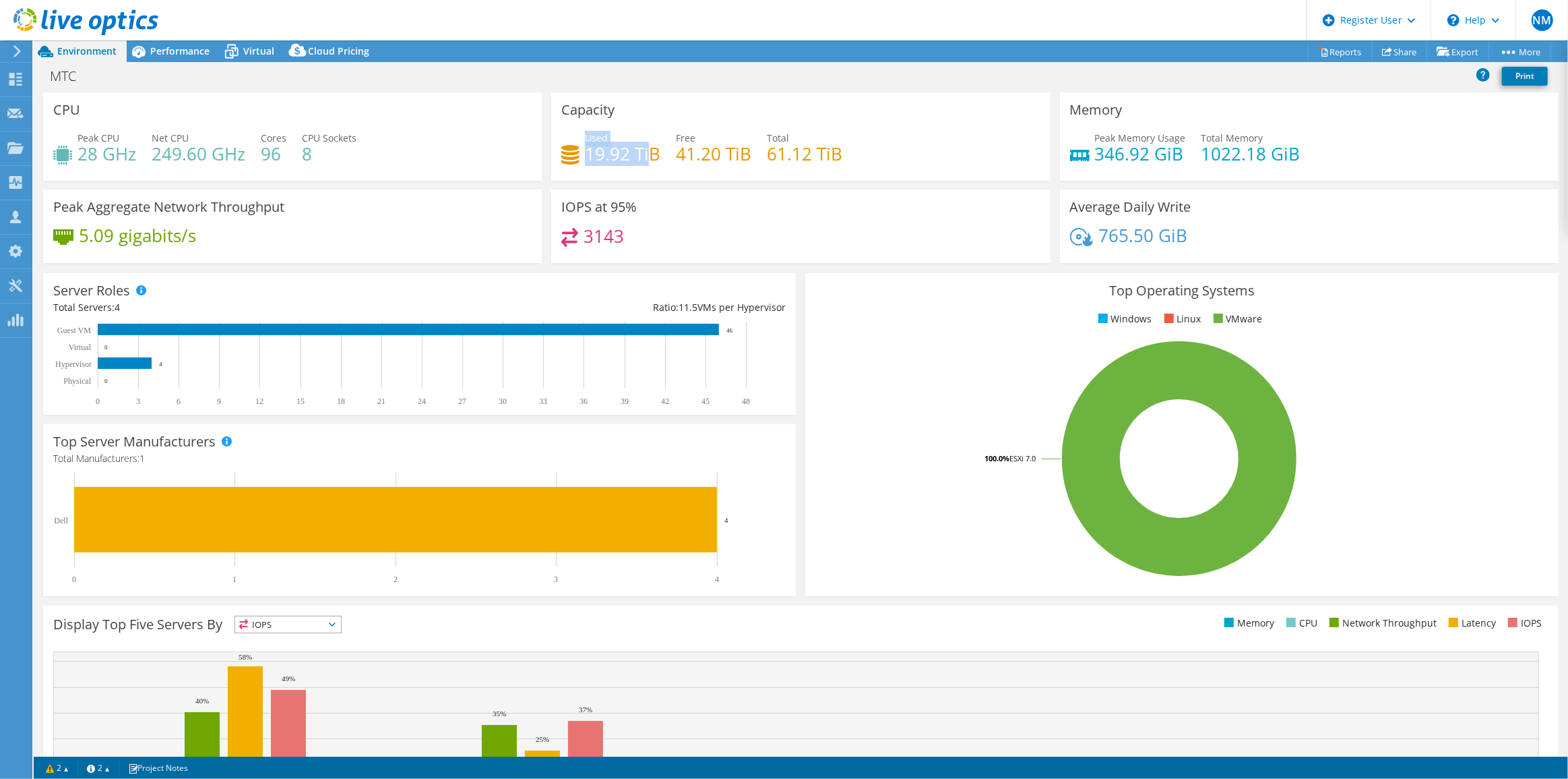
drag, startPoint x: 582, startPoint y: 138, endPoint x: 647, endPoint y: 158, distance: 68.0
click at [647, 158] on div "Used 19.92 TiB" at bounding box center [622, 145] width 75 height 30
drag, startPoint x: 760, startPoint y: 133, endPoint x: 832, endPoint y: 158, distance: 76.2
click at [832, 158] on div "Used 19.92 TiB Free 41.20 TiB Total 61.12 TiB" at bounding box center [800, 152] width 479 height 44
click at [268, 222] on div "Peak Aggregate Network Throughput 5.09 gigabits/s" at bounding box center [292, 226] width 498 height 74
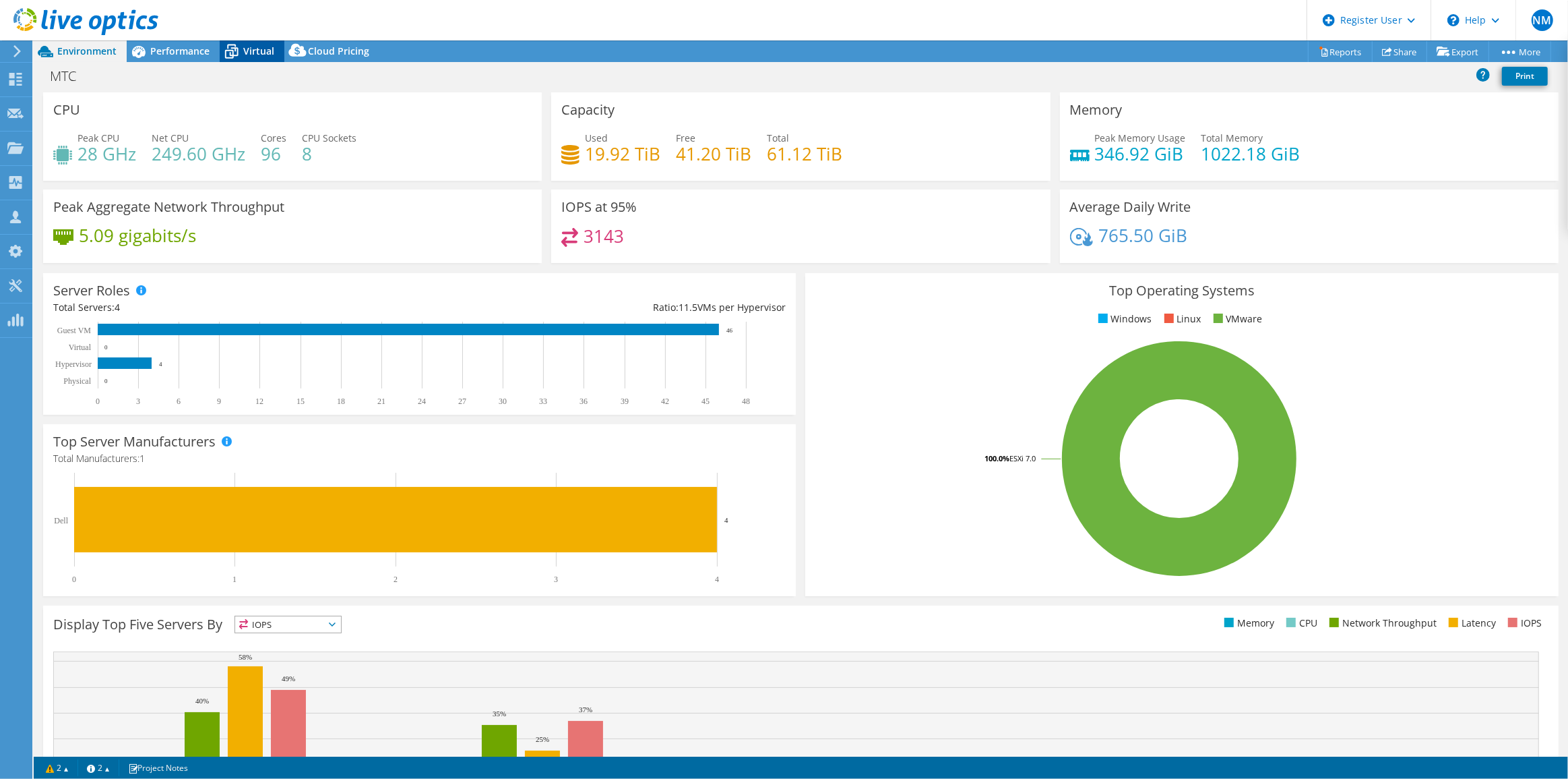
click at [269, 61] on div "Virtual" at bounding box center [252, 51] width 65 height 22
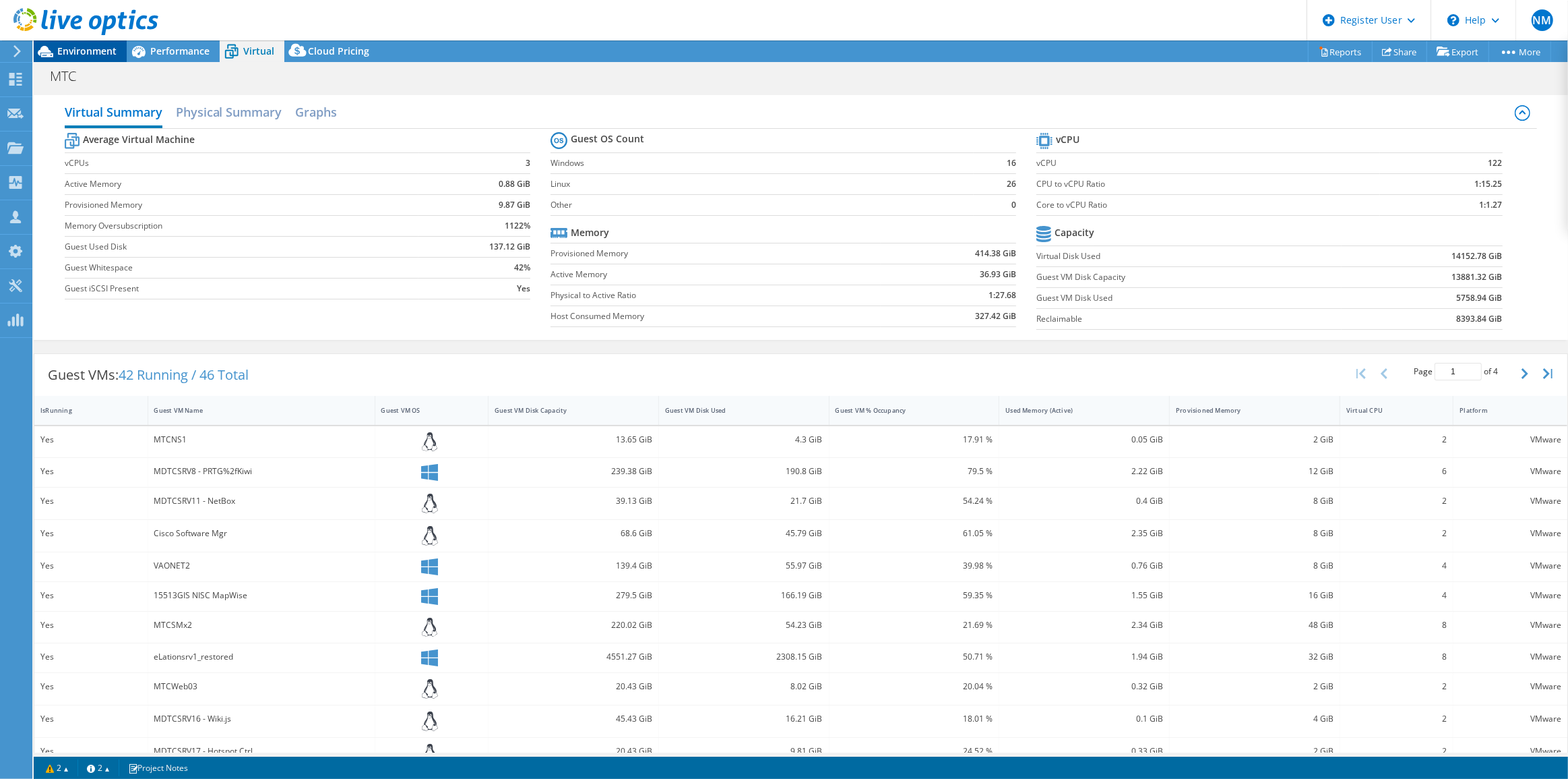
click at [112, 56] on span "Environment" at bounding box center [87, 50] width 60 height 13
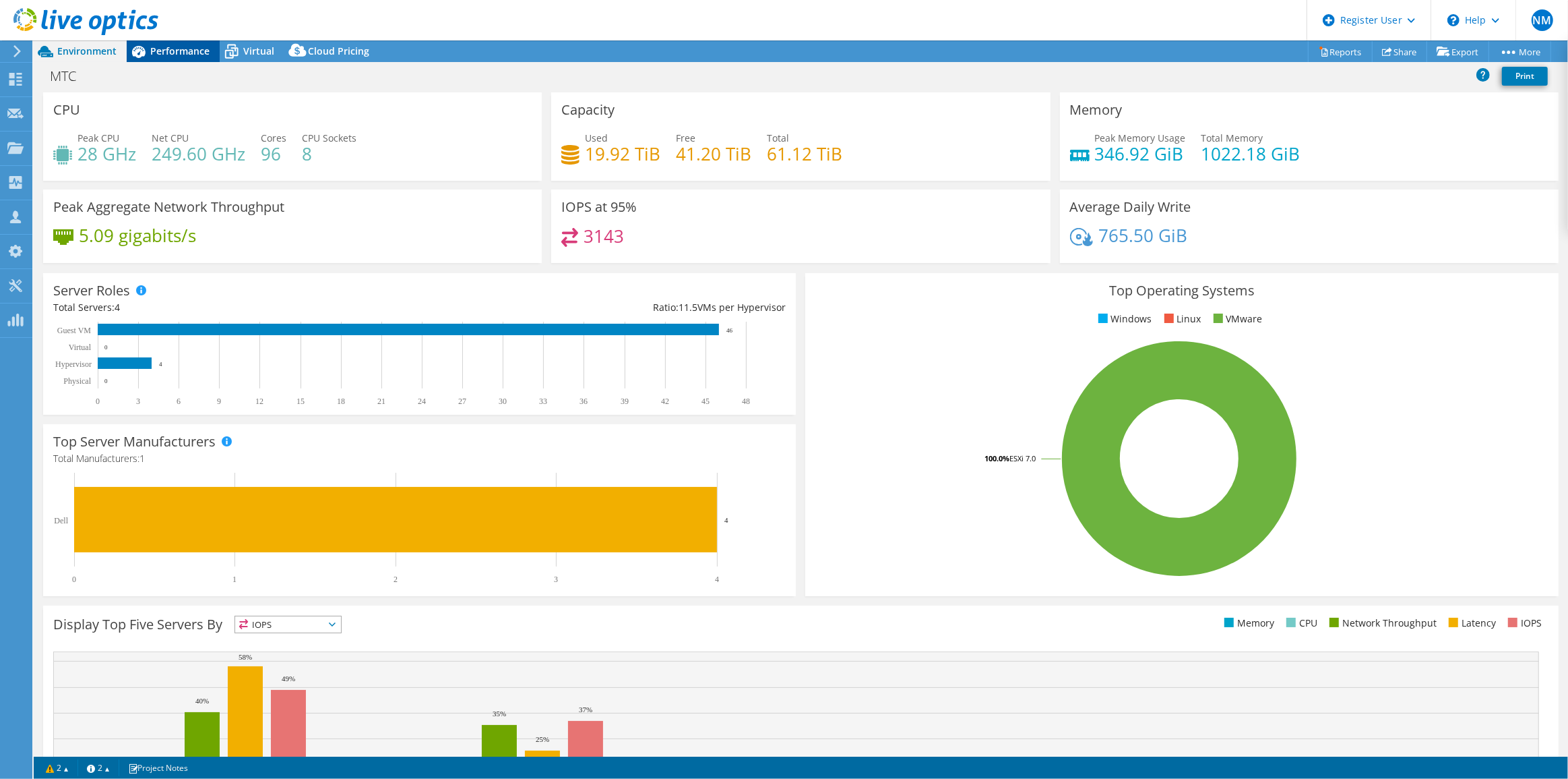
click at [165, 54] on span "Performance" at bounding box center [180, 50] width 60 height 13
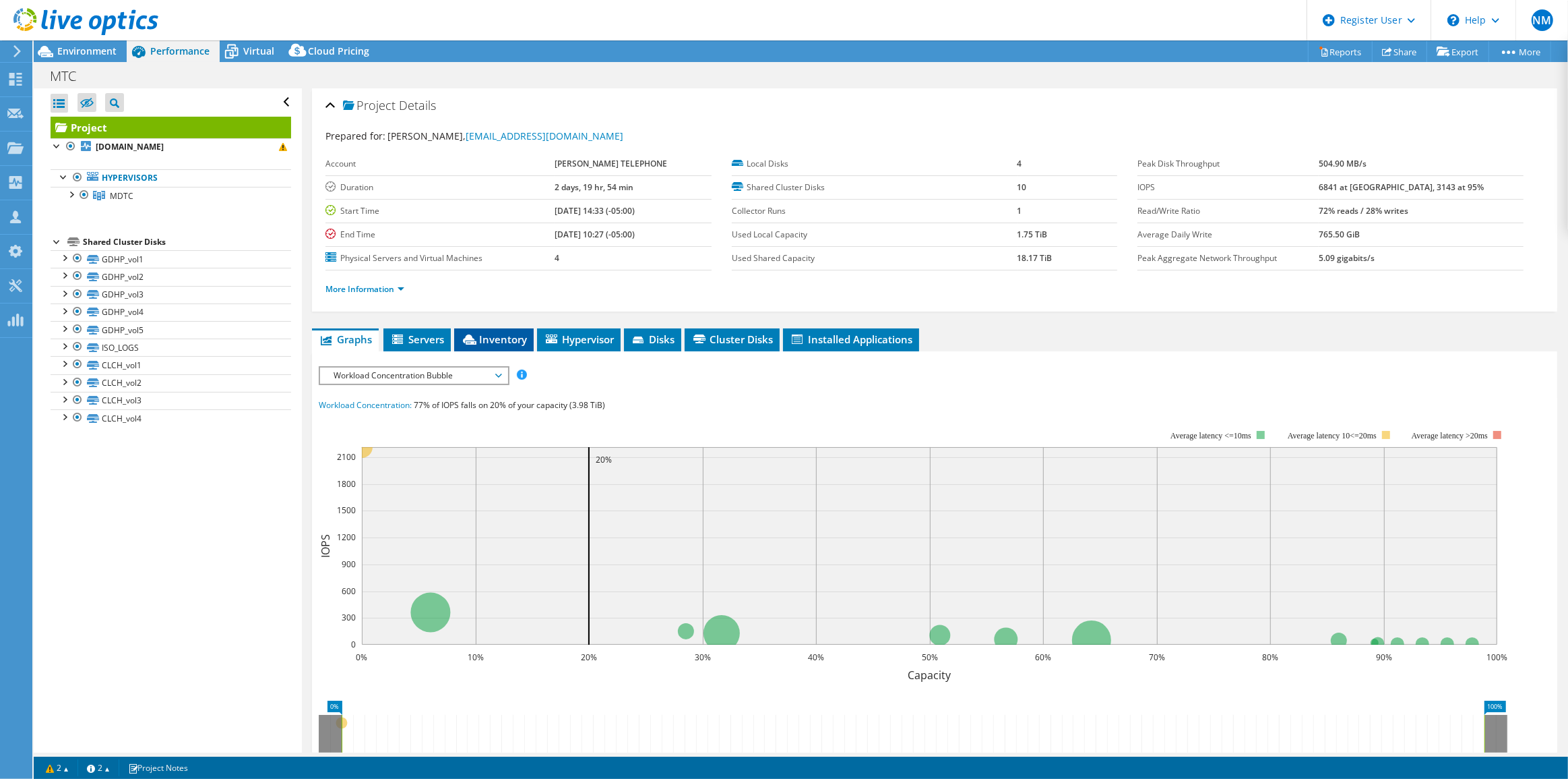
click at [478, 336] on span "Inventory" at bounding box center [494, 339] width 66 height 14
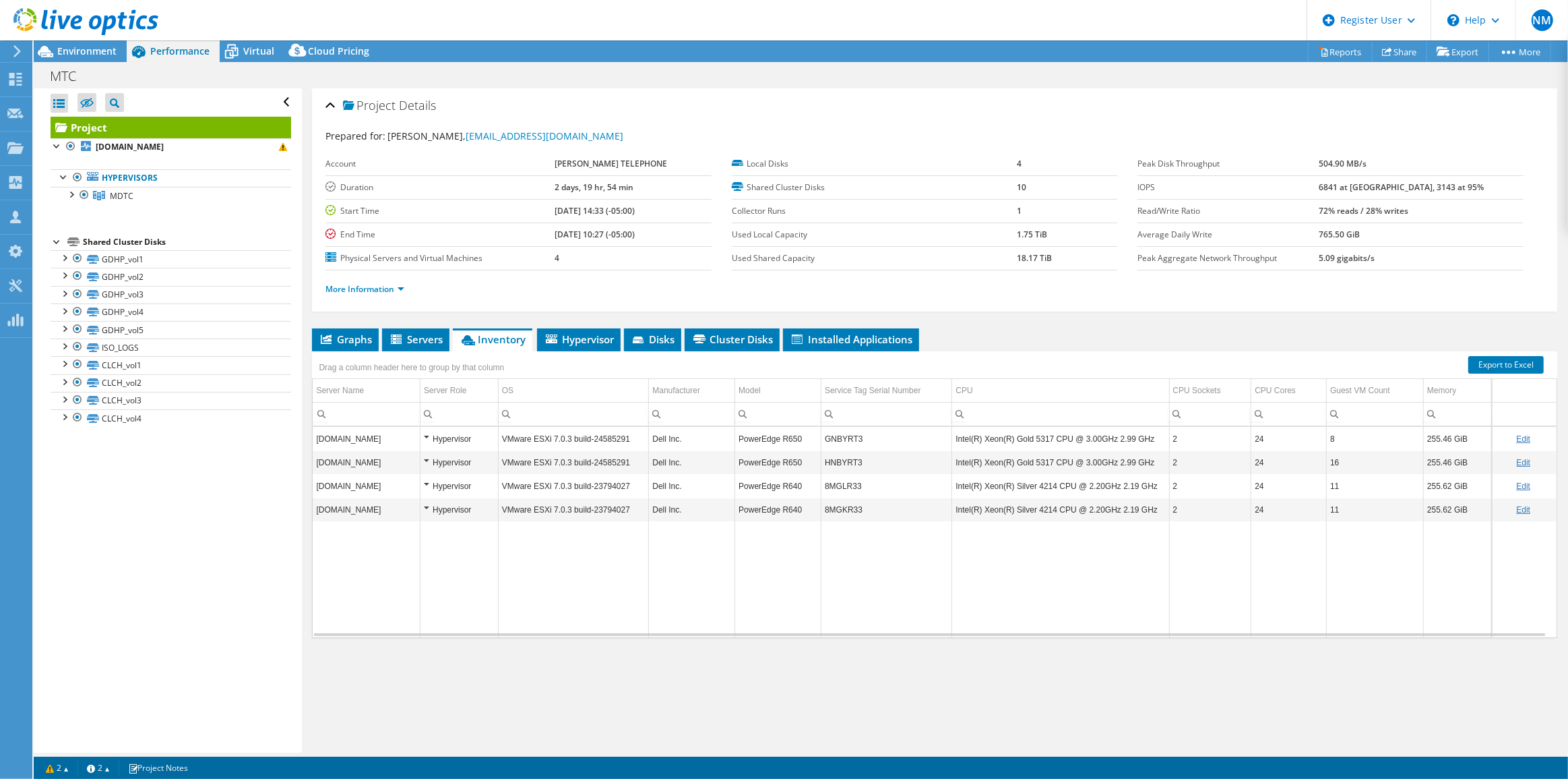
click at [797, 608] on td "Data grid" at bounding box center [779, 579] width 87 height 116
click at [102, 54] on span "Environment" at bounding box center [87, 50] width 60 height 13
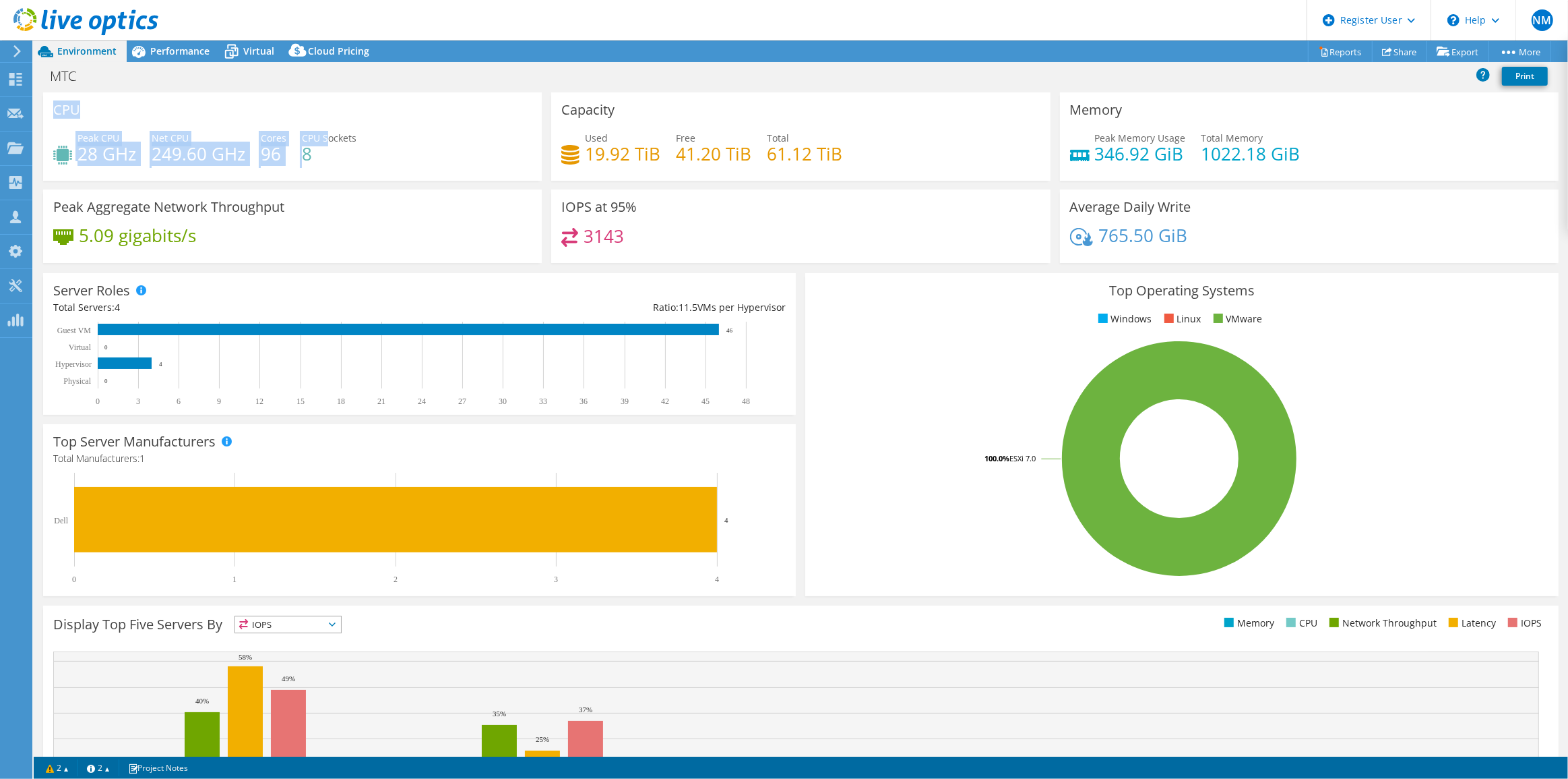
drag, startPoint x: 48, startPoint y: 102, endPoint x: 346, endPoint y: 156, distance: 302.9
click at [328, 138] on div "CPU Peak CPU 28 GHz Net CPU 249.60 GHz Cores 96 CPU Sockets 8" at bounding box center [292, 137] width 498 height 88
click at [346, 157] on h4 "8" at bounding box center [329, 153] width 55 height 15
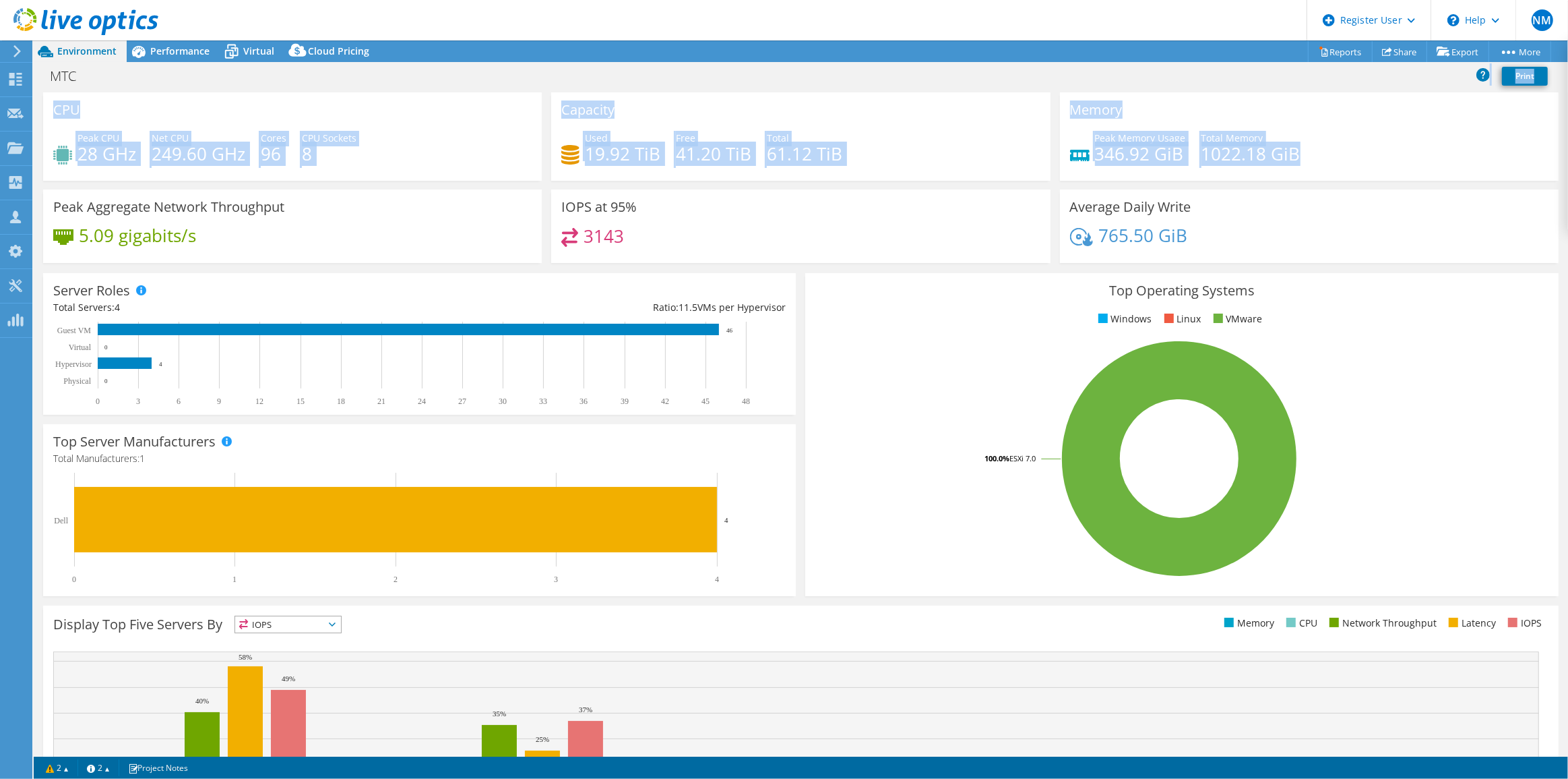
drag, startPoint x: 1070, startPoint y: 96, endPoint x: 1330, endPoint y: 142, distance: 264.0
click at [1330, 142] on div "Project Actions Project Actions Reports Share Export vSAN ReadyNode Sizer" at bounding box center [800, 409] width 1534 height 738
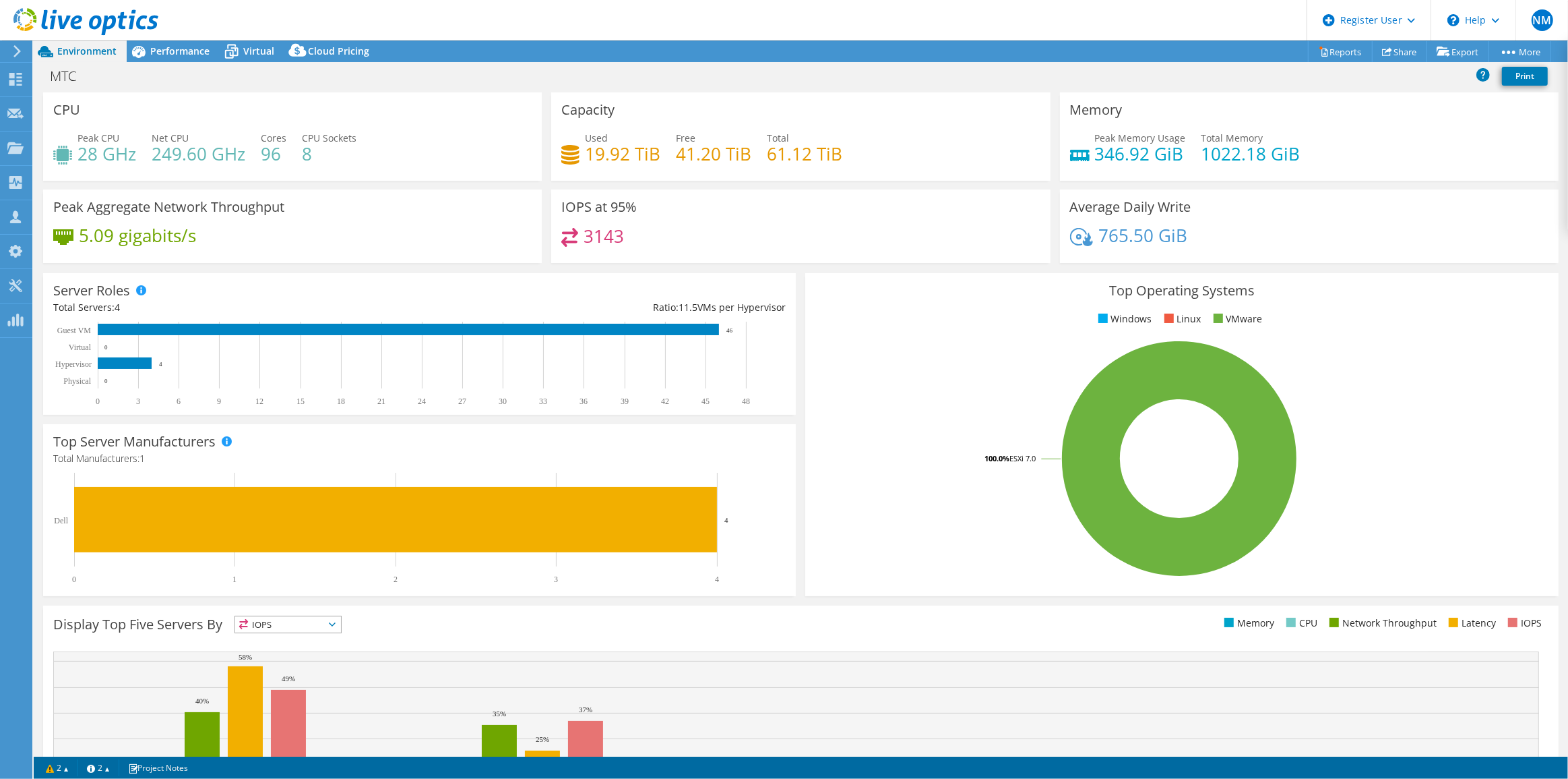
click at [1378, 154] on div "Peak Memory Usage 346.92 GiB Total Memory 1022.18 GiB" at bounding box center [1309, 152] width 479 height 44
click at [196, 42] on div "Performance" at bounding box center [172, 51] width 93 height 22
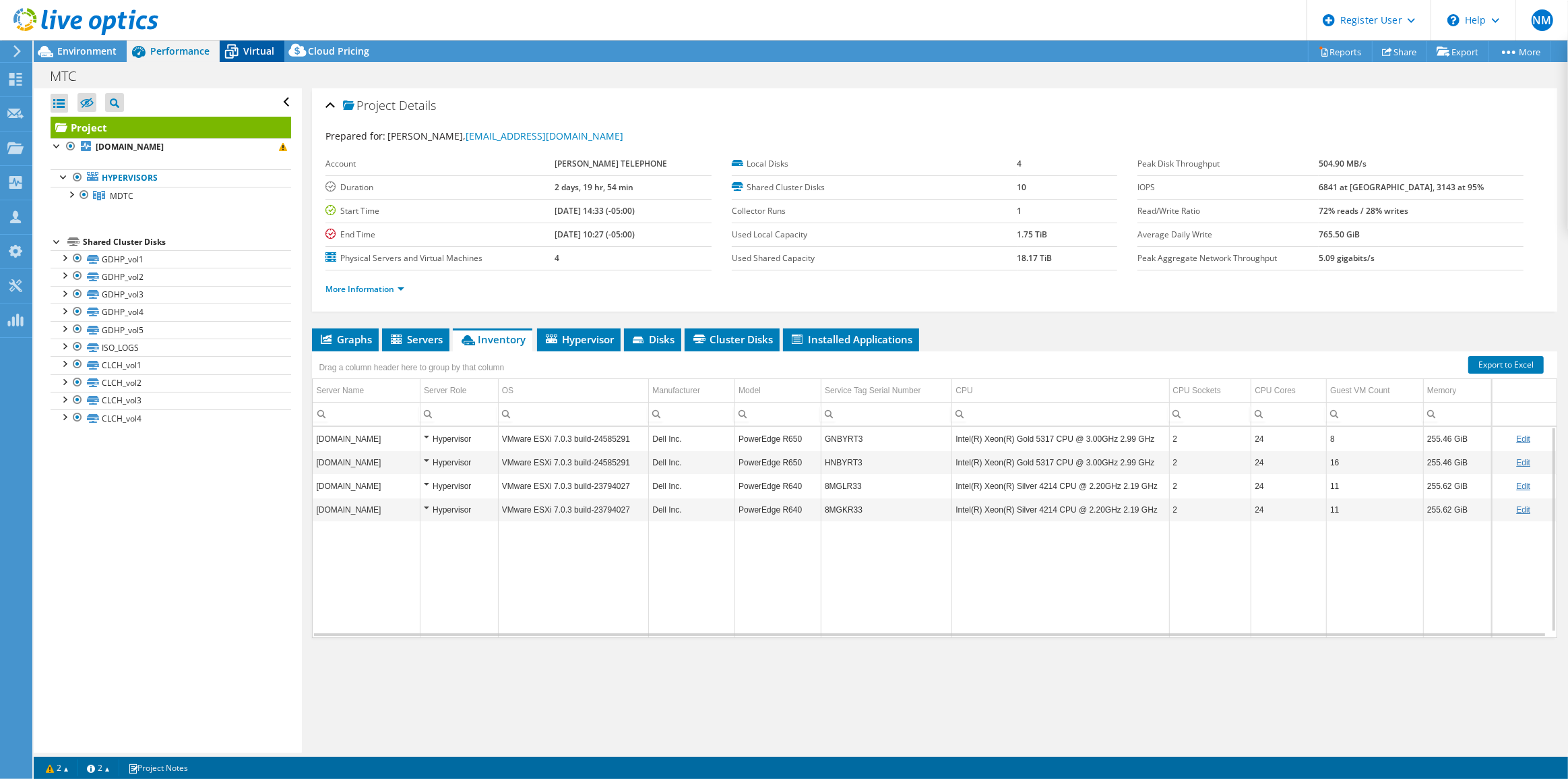
click at [247, 44] on span "Virtual" at bounding box center [259, 50] width 31 height 13
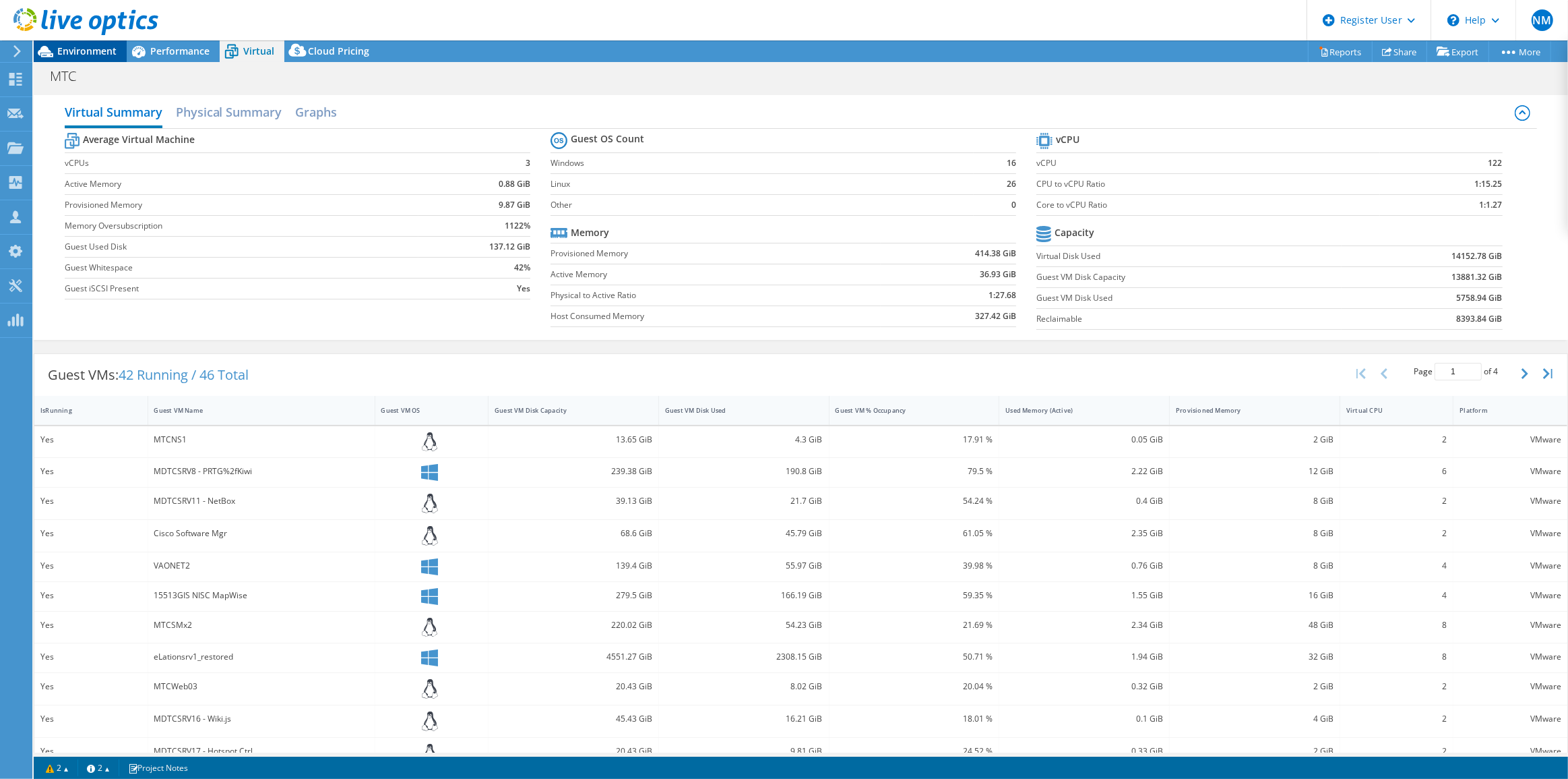
click at [72, 52] on span "Environment" at bounding box center [87, 50] width 60 height 13
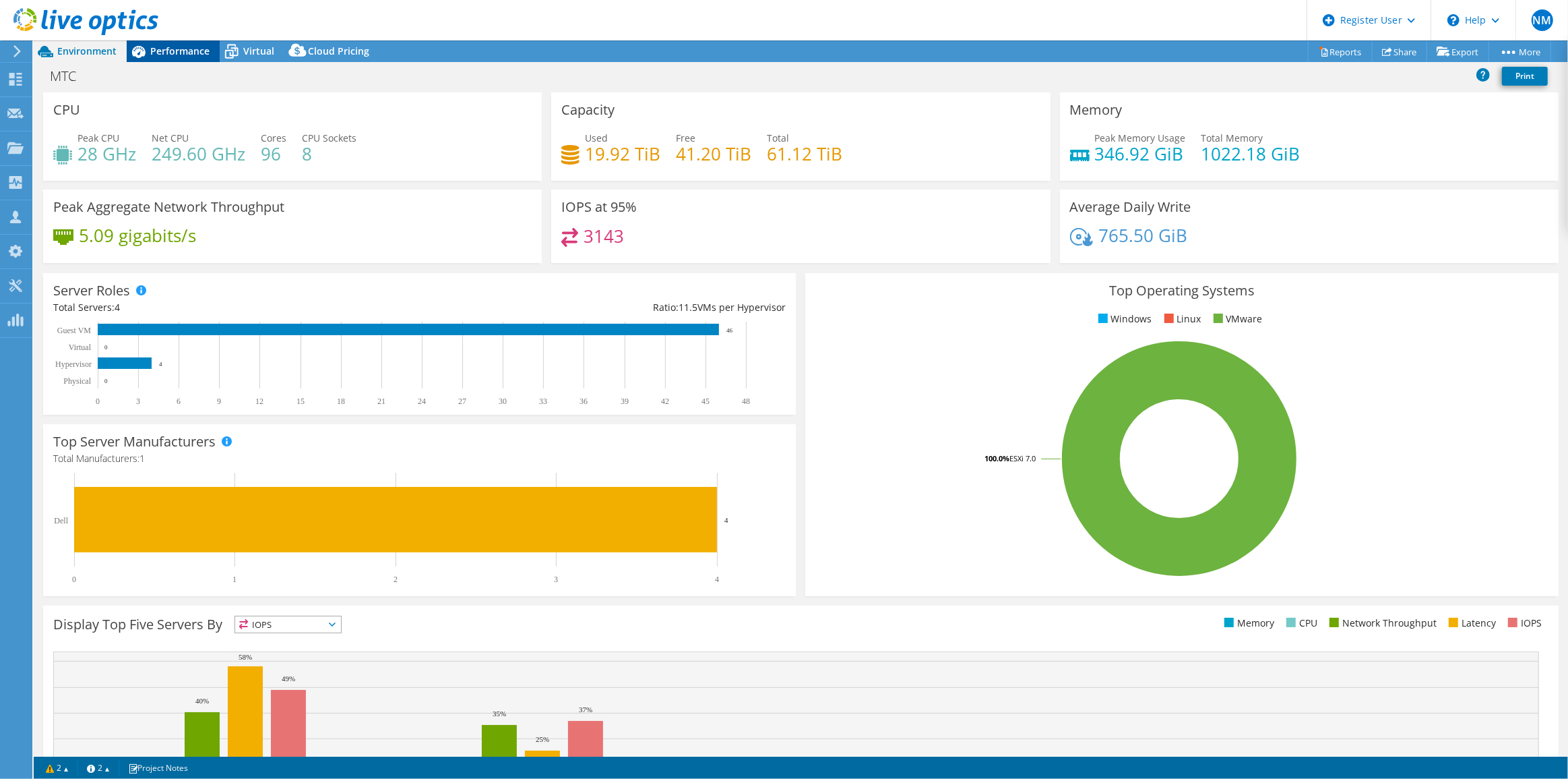
click at [137, 54] on icon at bounding box center [138, 51] width 23 height 23
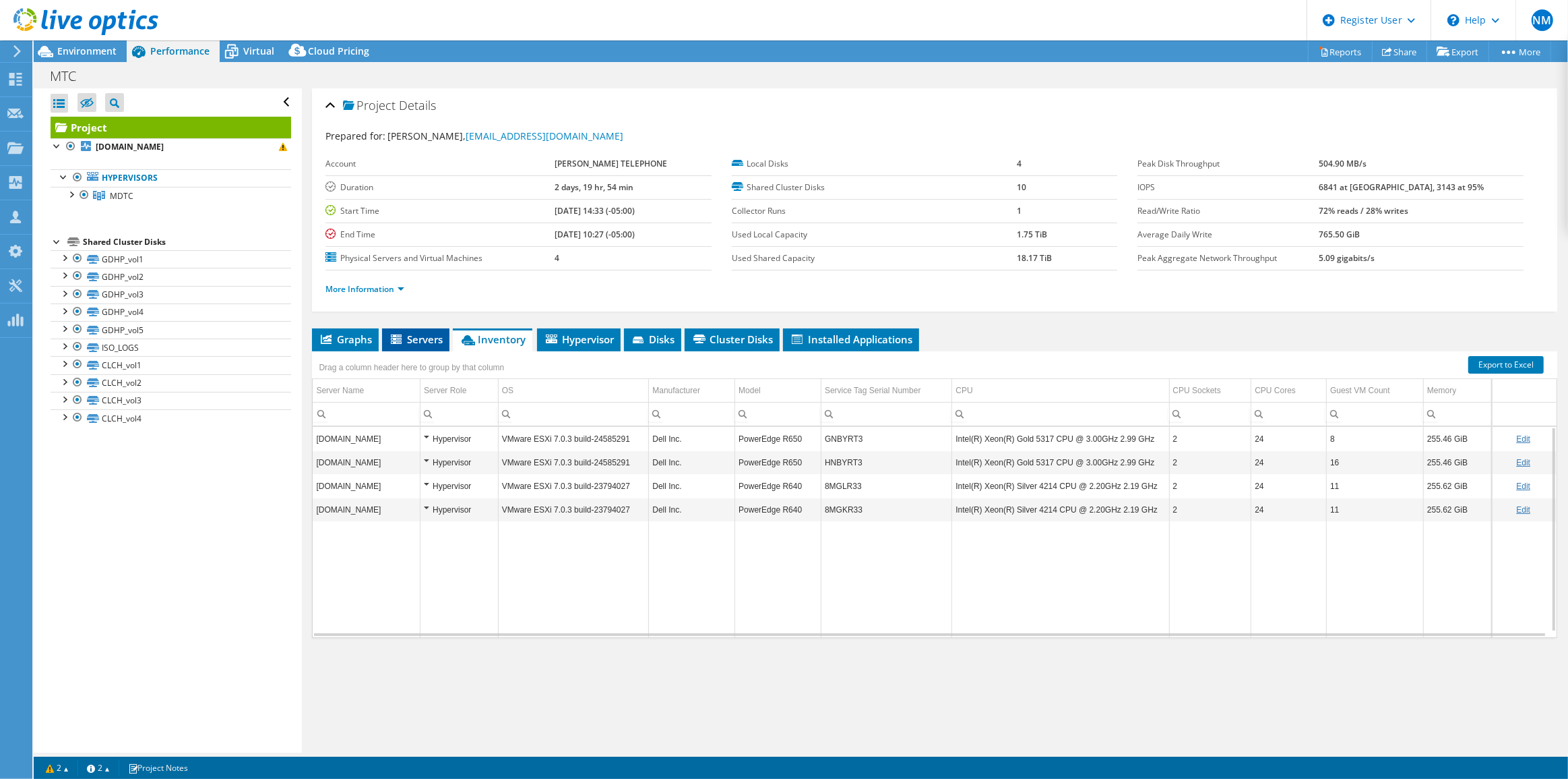
click at [431, 338] on span "Servers" at bounding box center [415, 339] width 54 height 14
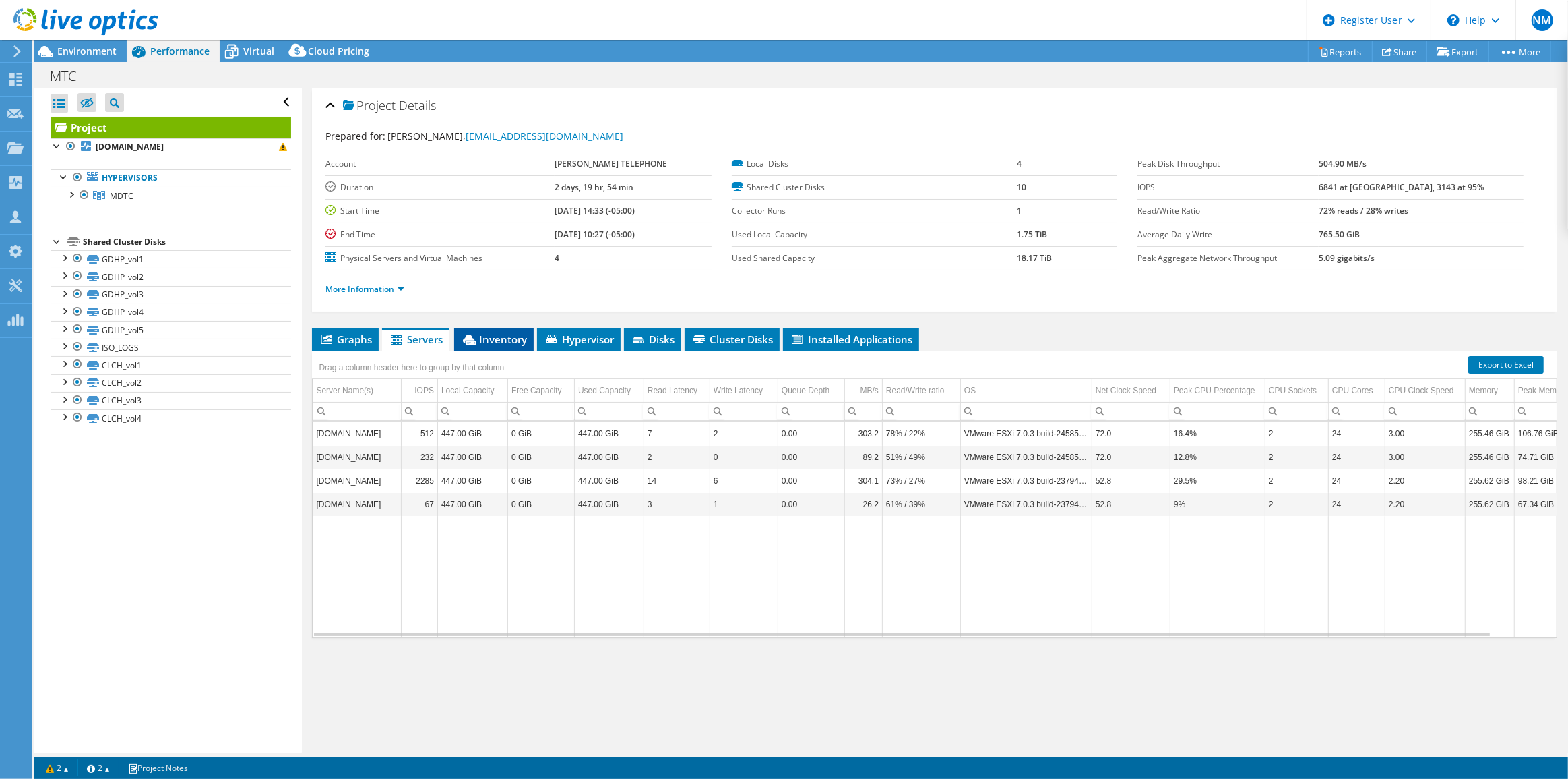
click at [495, 337] on span "Inventory" at bounding box center [494, 339] width 66 height 14
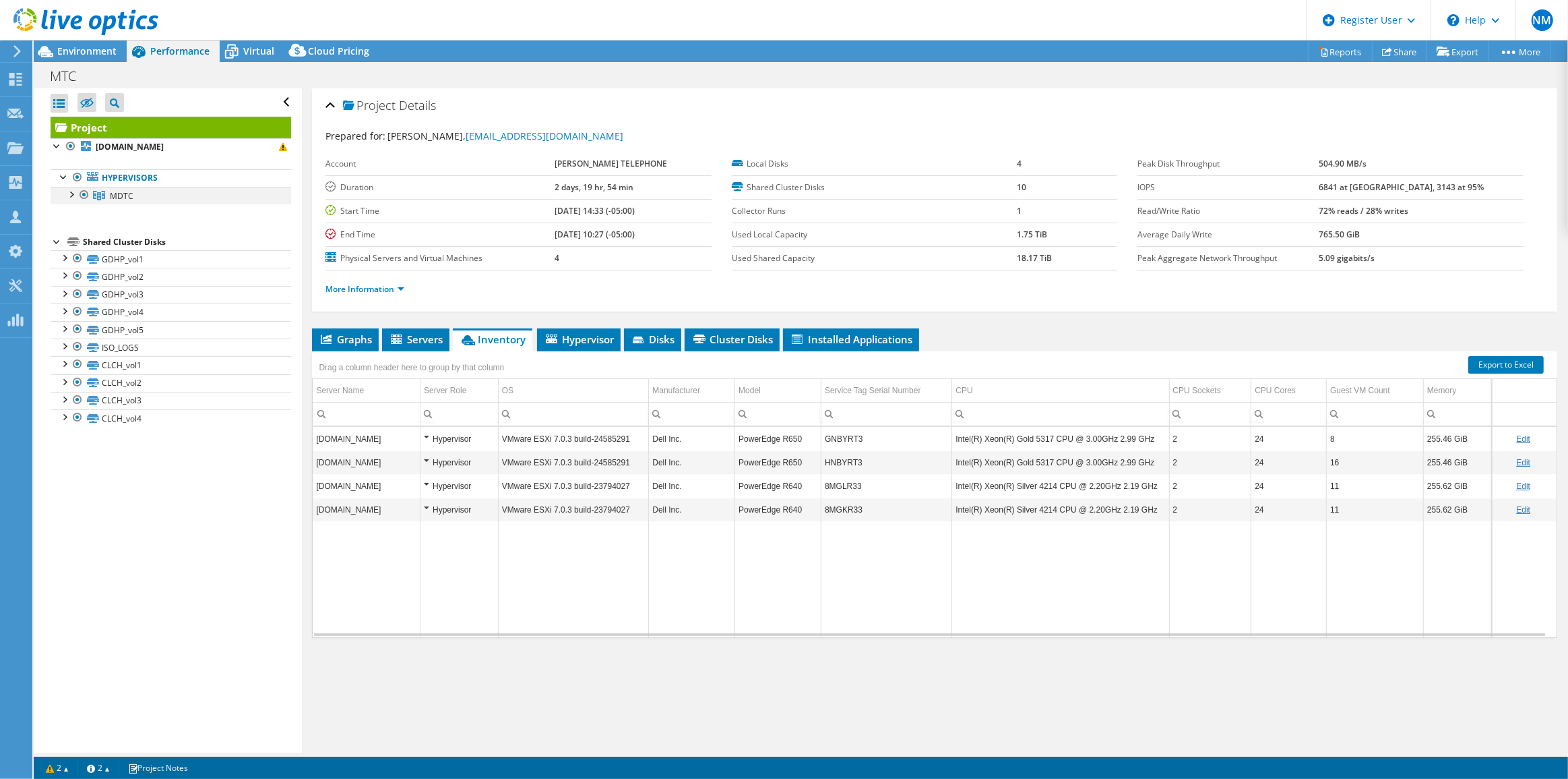
click at [74, 196] on div at bounding box center [71, 194] width 14 height 14
click at [87, 51] on span "Environment" at bounding box center [87, 50] width 60 height 13
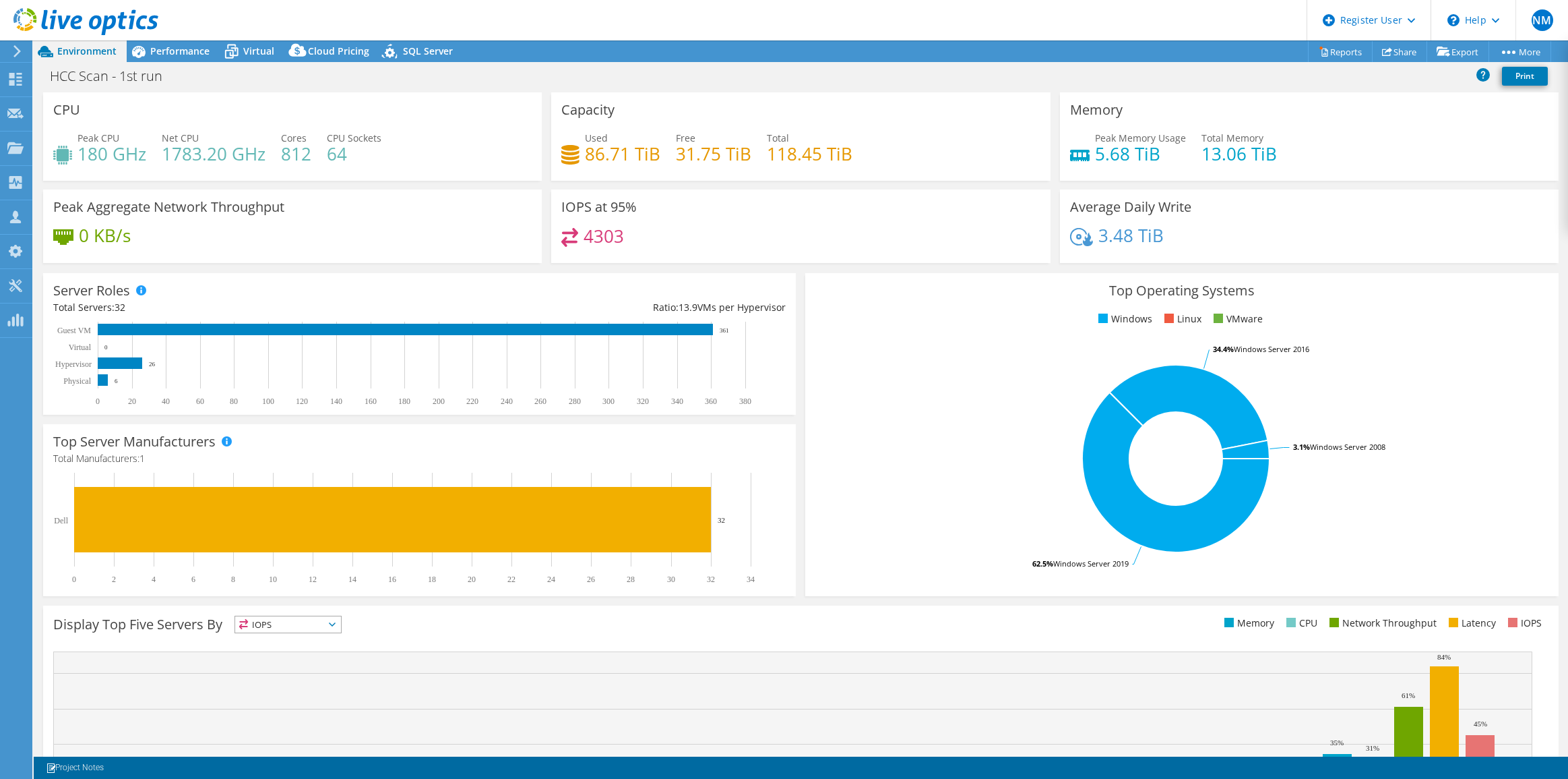
select select "USD"
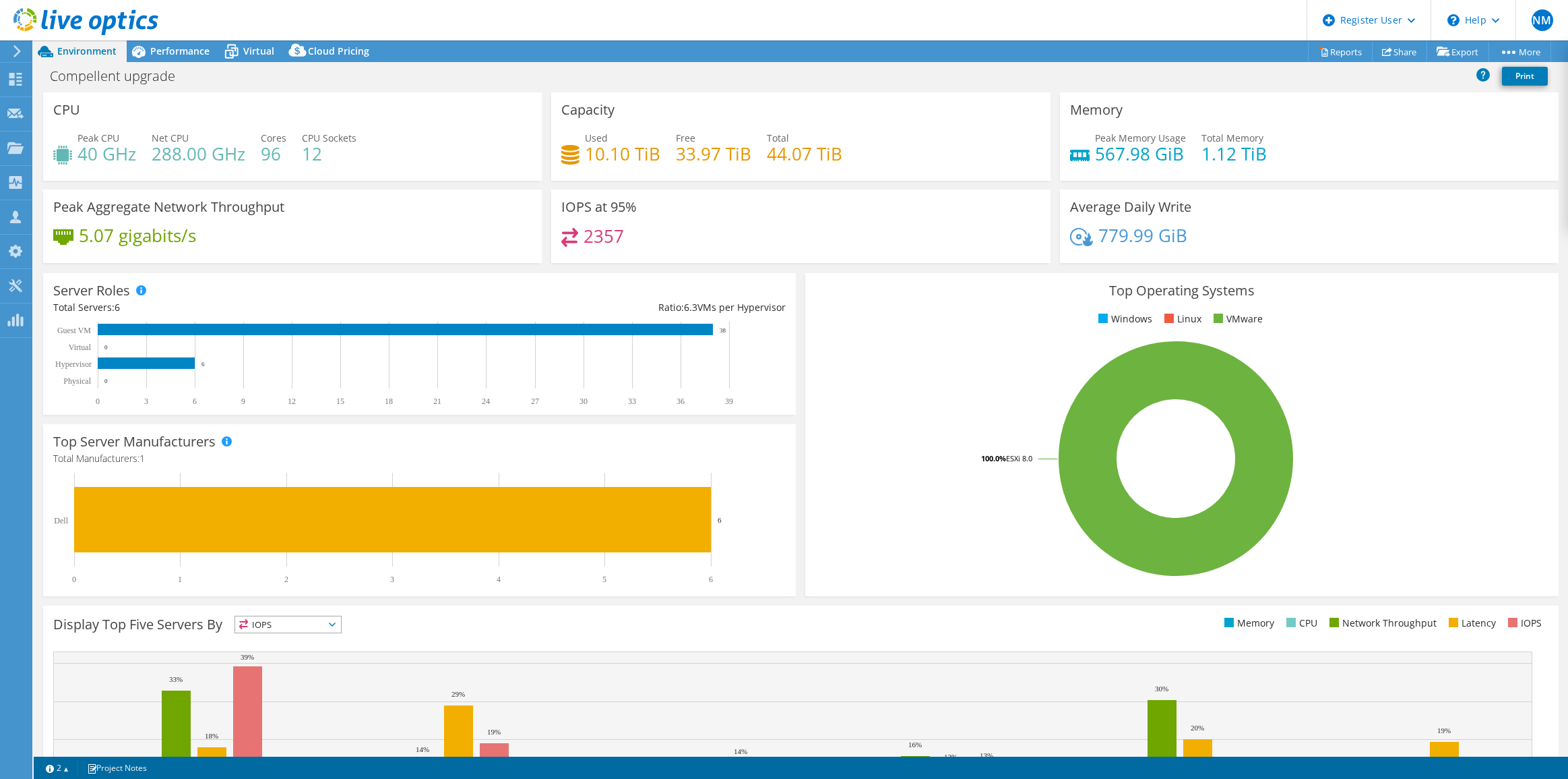
select select "USD"
click at [730, 505] on rect at bounding box center [414, 528] width 721 height 112
click at [147, 49] on icon at bounding box center [138, 51] width 23 height 23
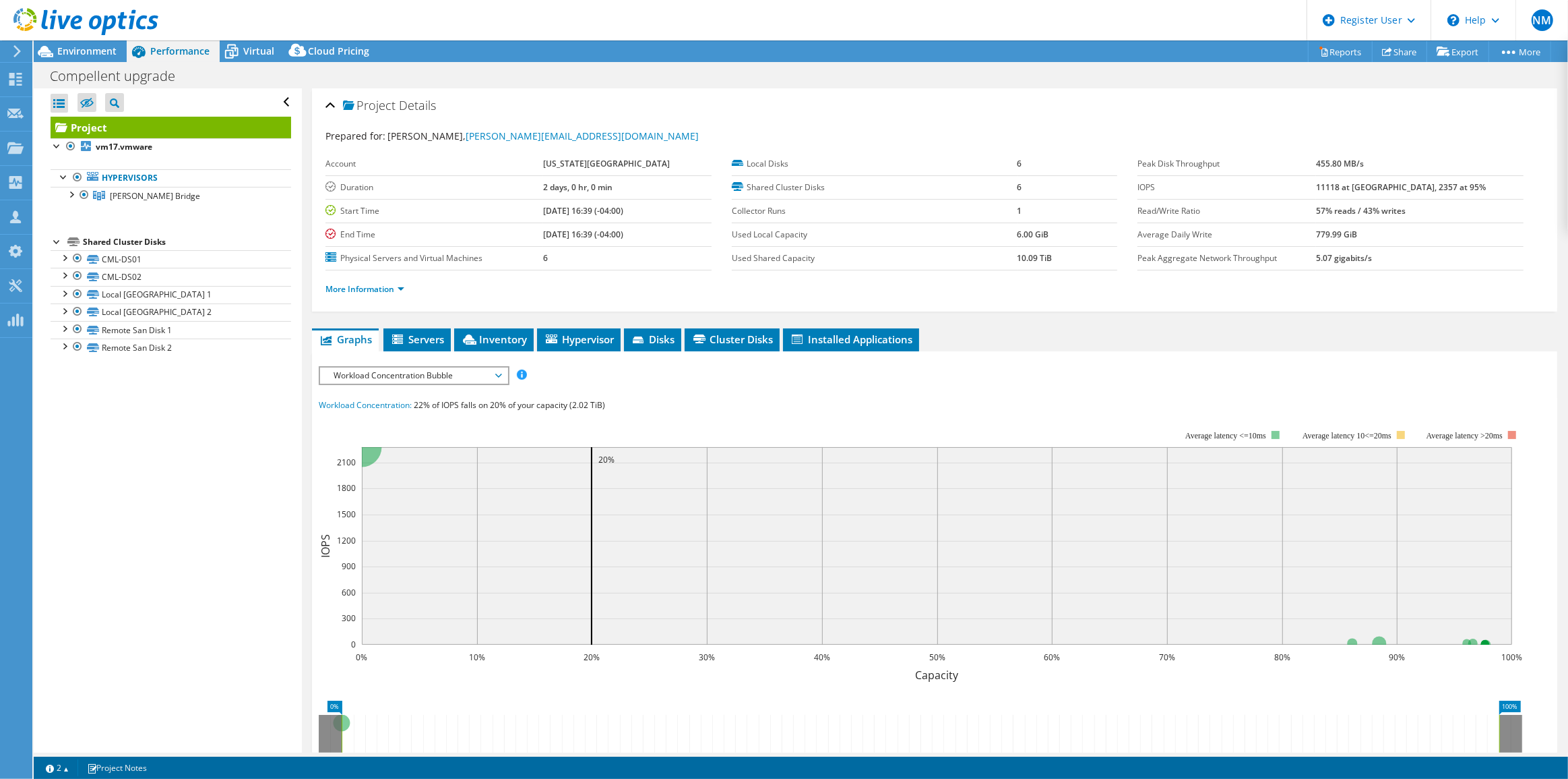
click at [123, 24] on icon at bounding box center [86, 22] width 145 height 28
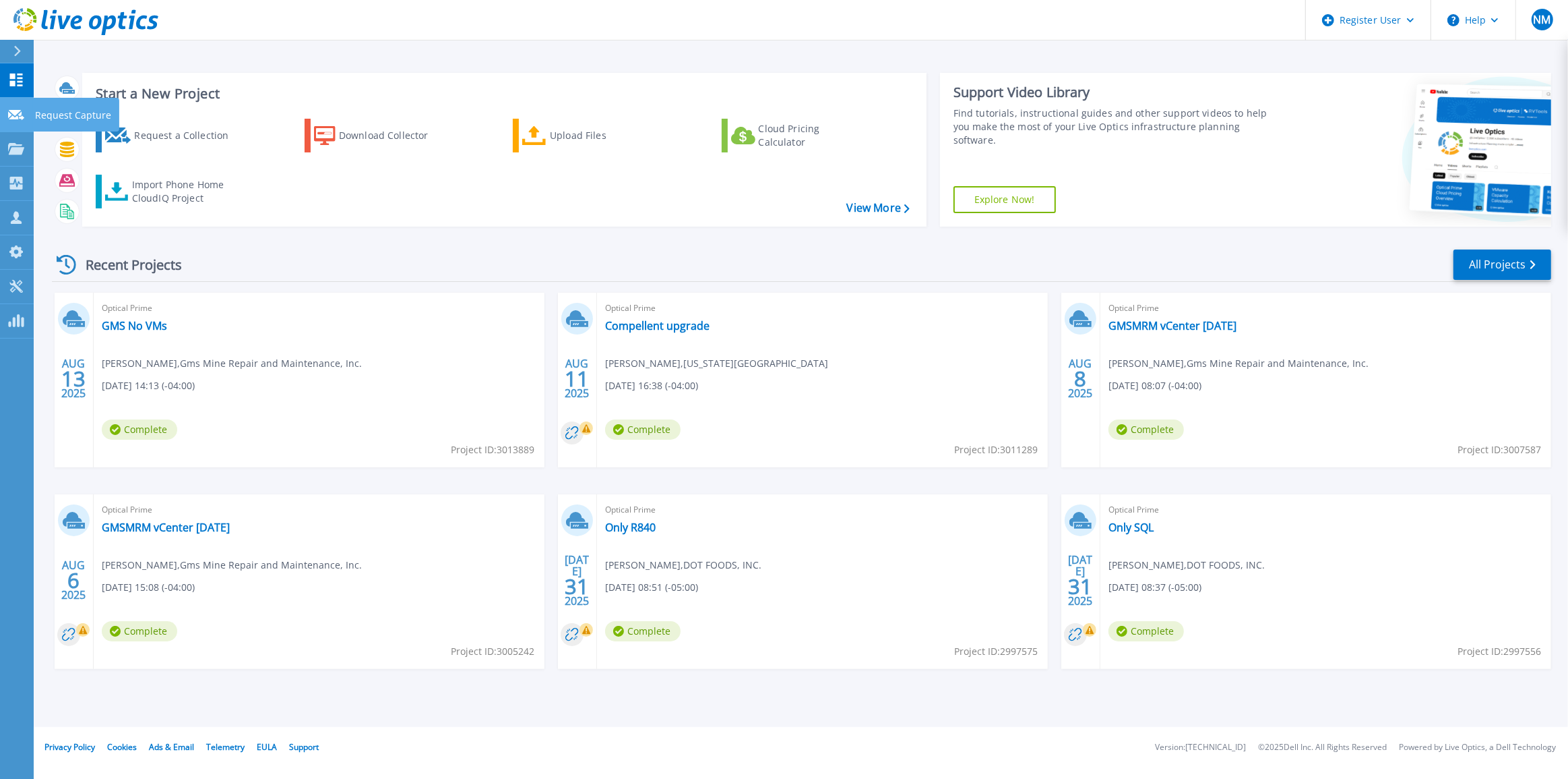
click at [10, 126] on link "Request Capture Request Capture" at bounding box center [16, 115] width 34 height 35
click at [30, 151] on link "Projects Projects" at bounding box center [16, 150] width 34 height 35
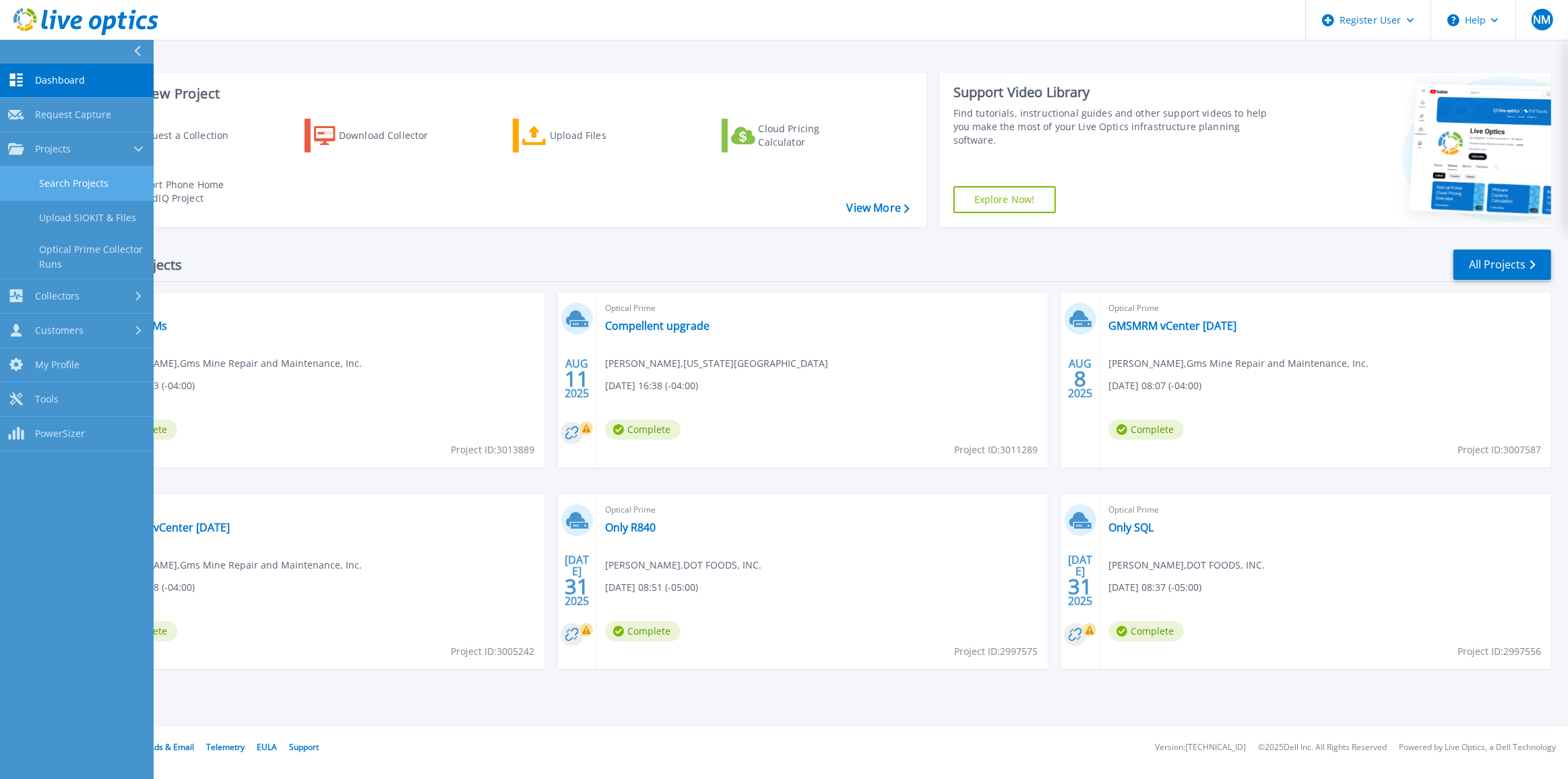
click at [44, 173] on link "Search Projects" at bounding box center [77, 183] width 154 height 35
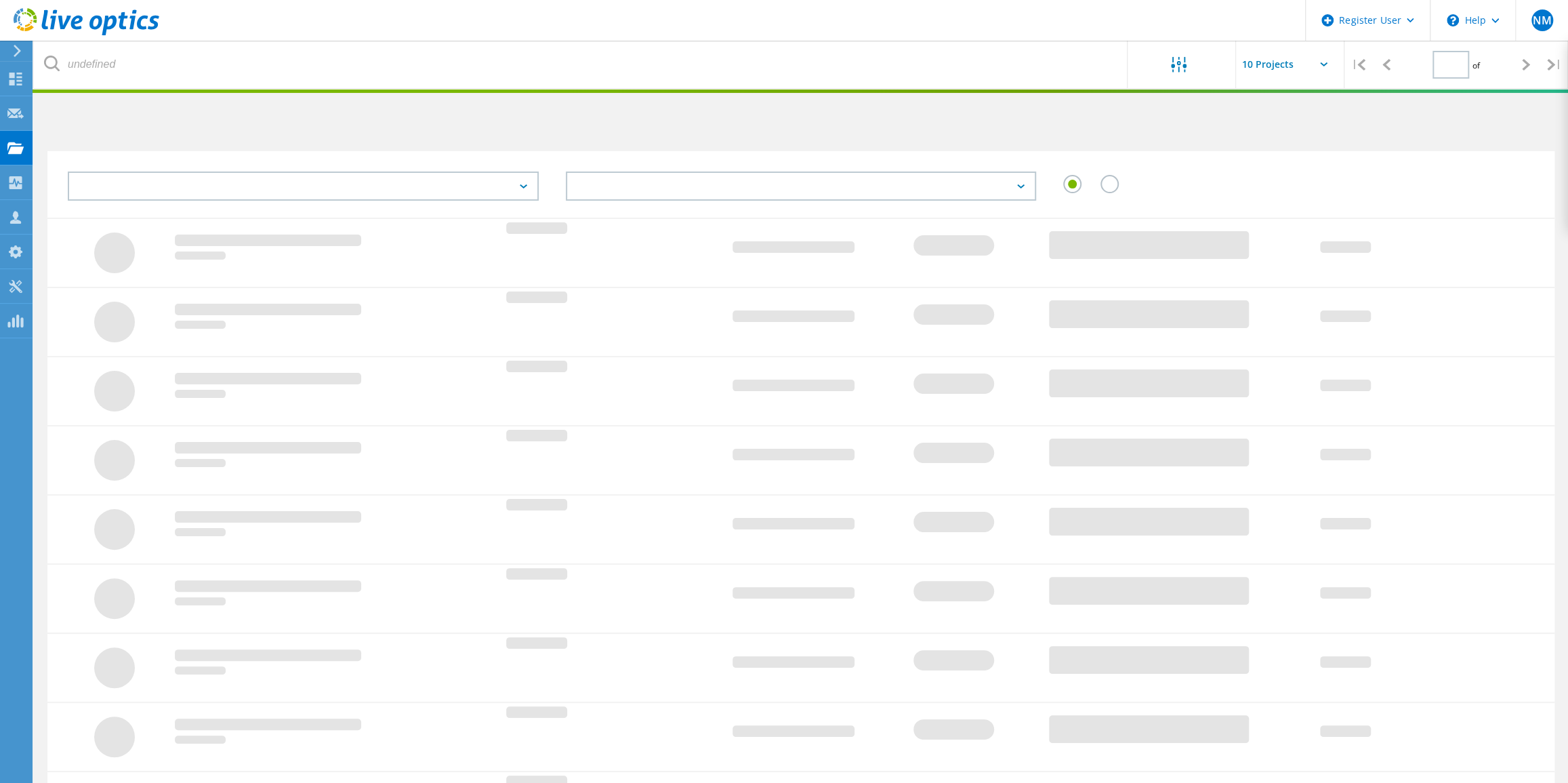
type input "1"
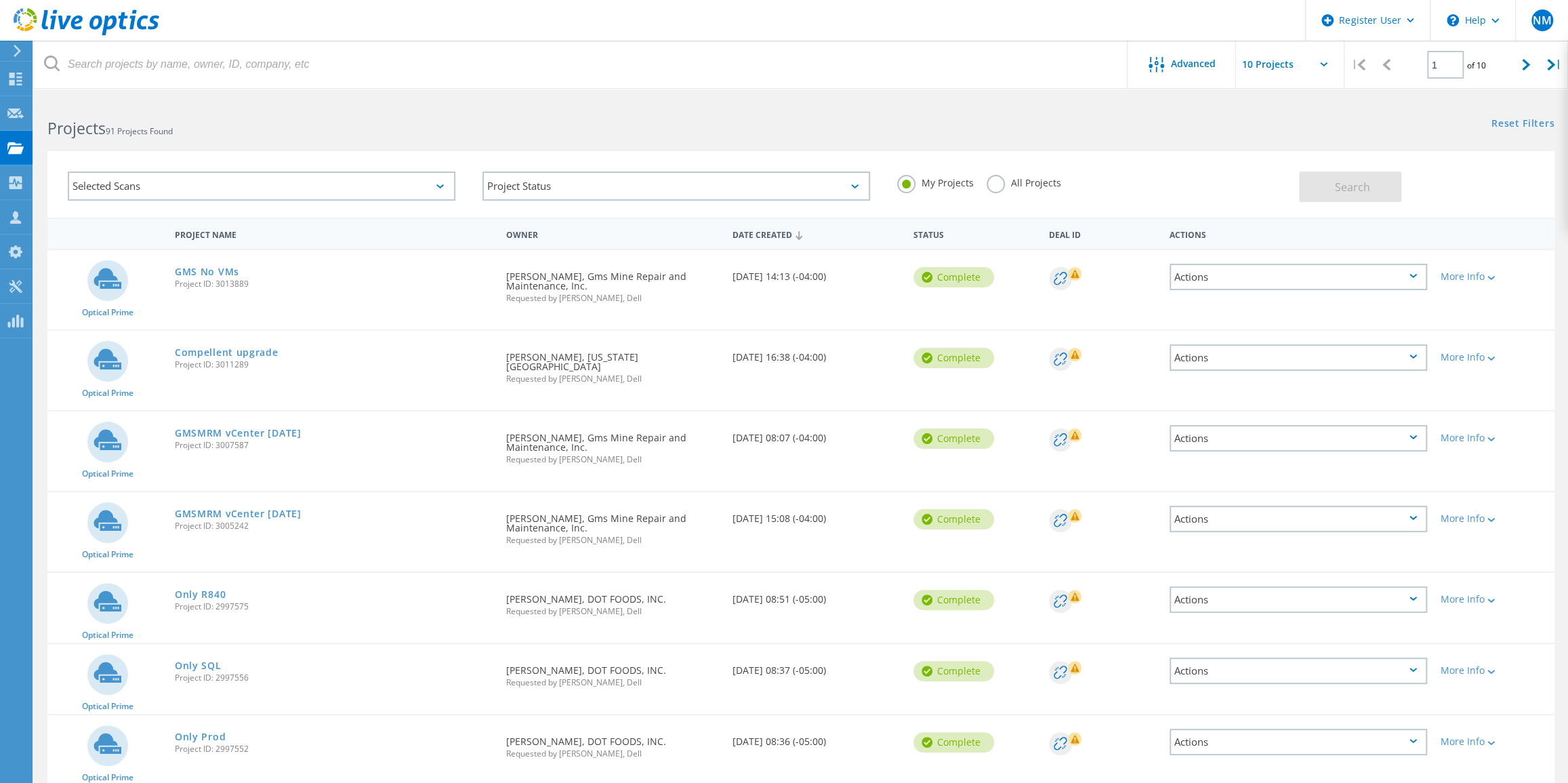
click at [995, 188] on label "All Projects" at bounding box center [1023, 181] width 74 height 13
click at [0, 0] on input "All Projects" at bounding box center [0, 0] width 0 height 0
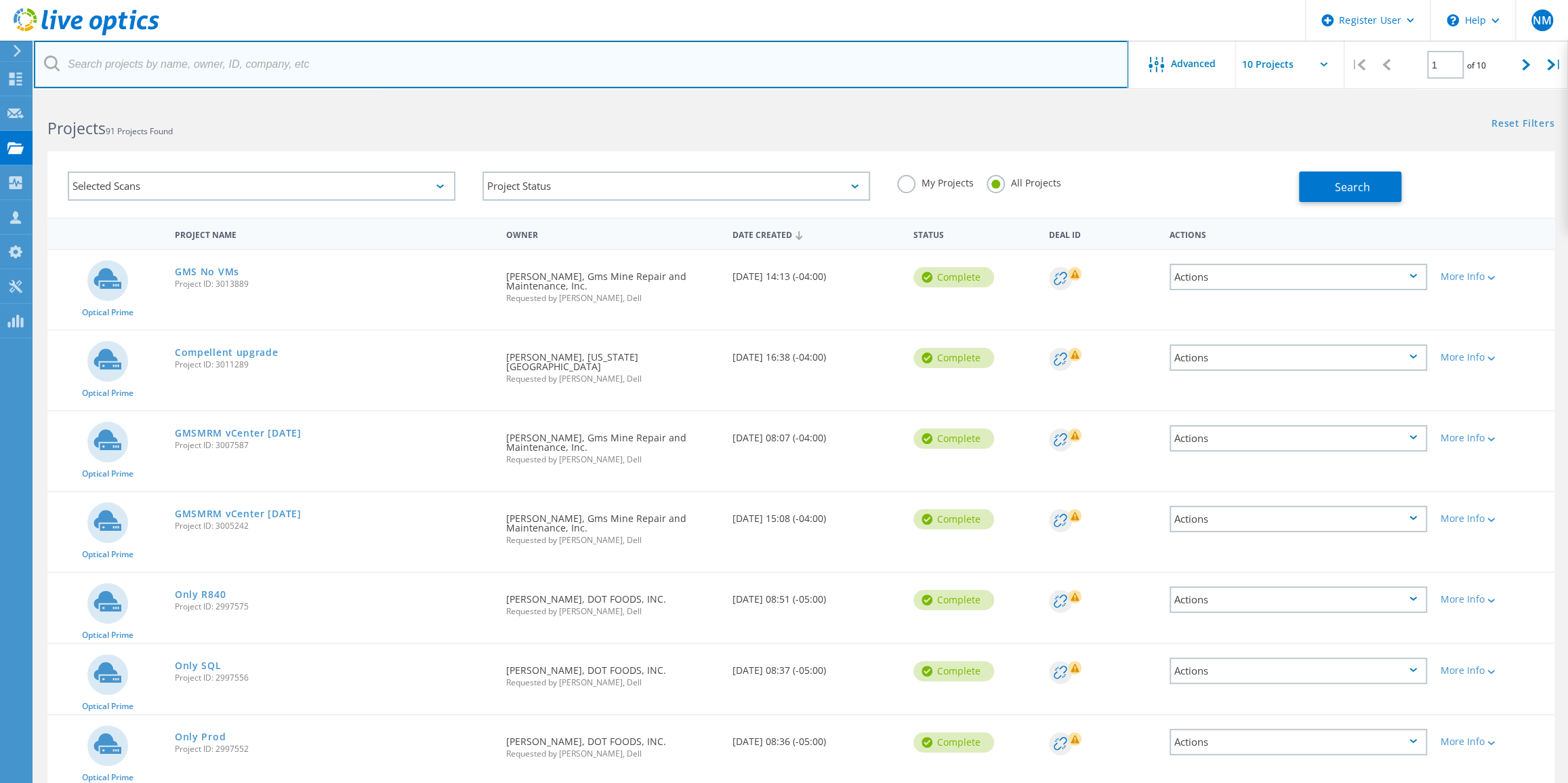
click at [717, 67] on input "text" at bounding box center [581, 64] width 1095 height 48
type input "harford"
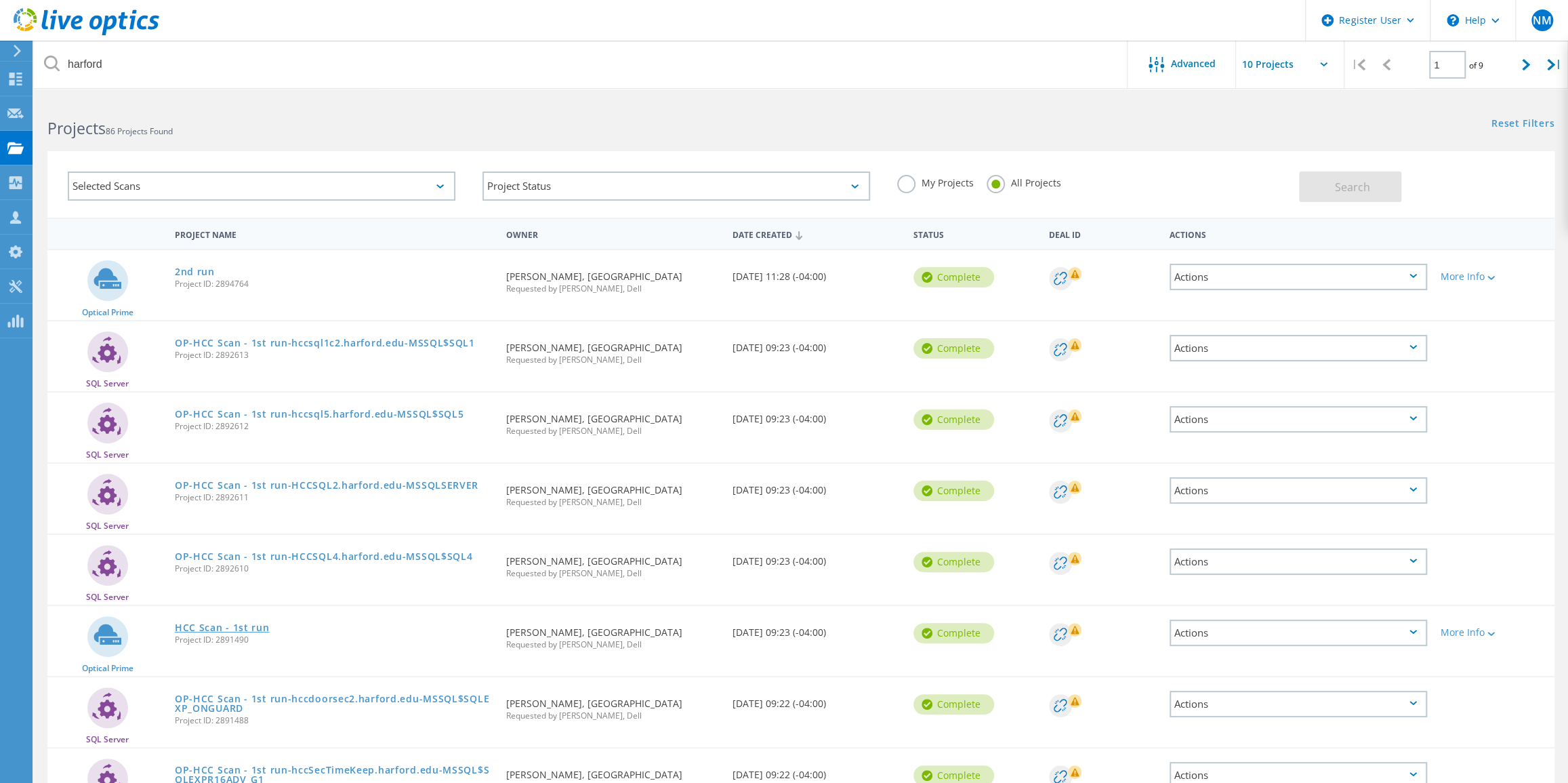
click at [240, 632] on link "HCC Scan - 1st run" at bounding box center [222, 627] width 95 height 10
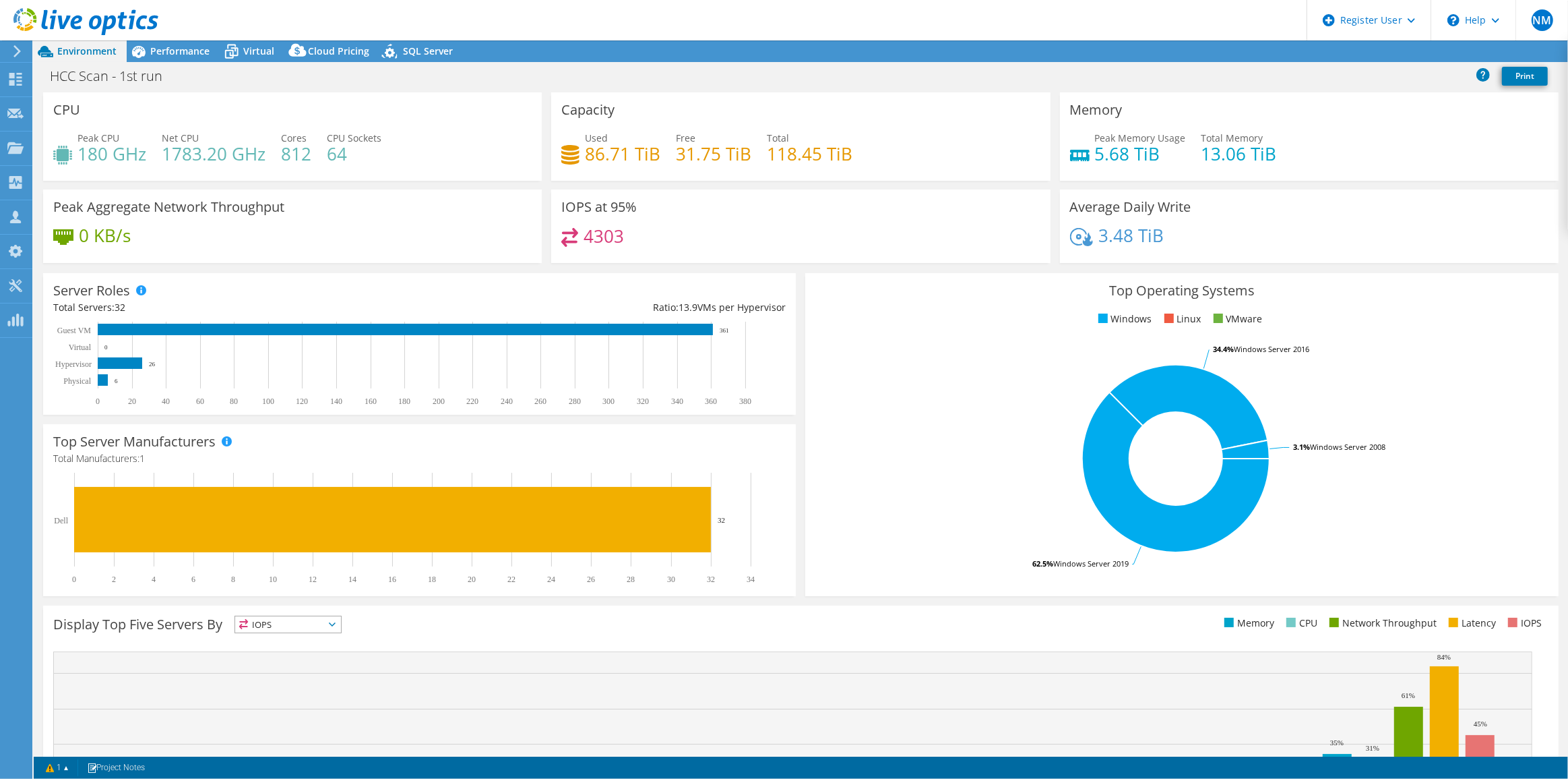
select select "USD"
click at [186, 40] on header "NM Dell User [PERSON_NAME] [EMAIL_ADDRESS][DOMAIN_NAME] Dell My Profile Log Out…" at bounding box center [784, 20] width 1568 height 41
click at [181, 44] on span "Performance" at bounding box center [180, 50] width 60 height 13
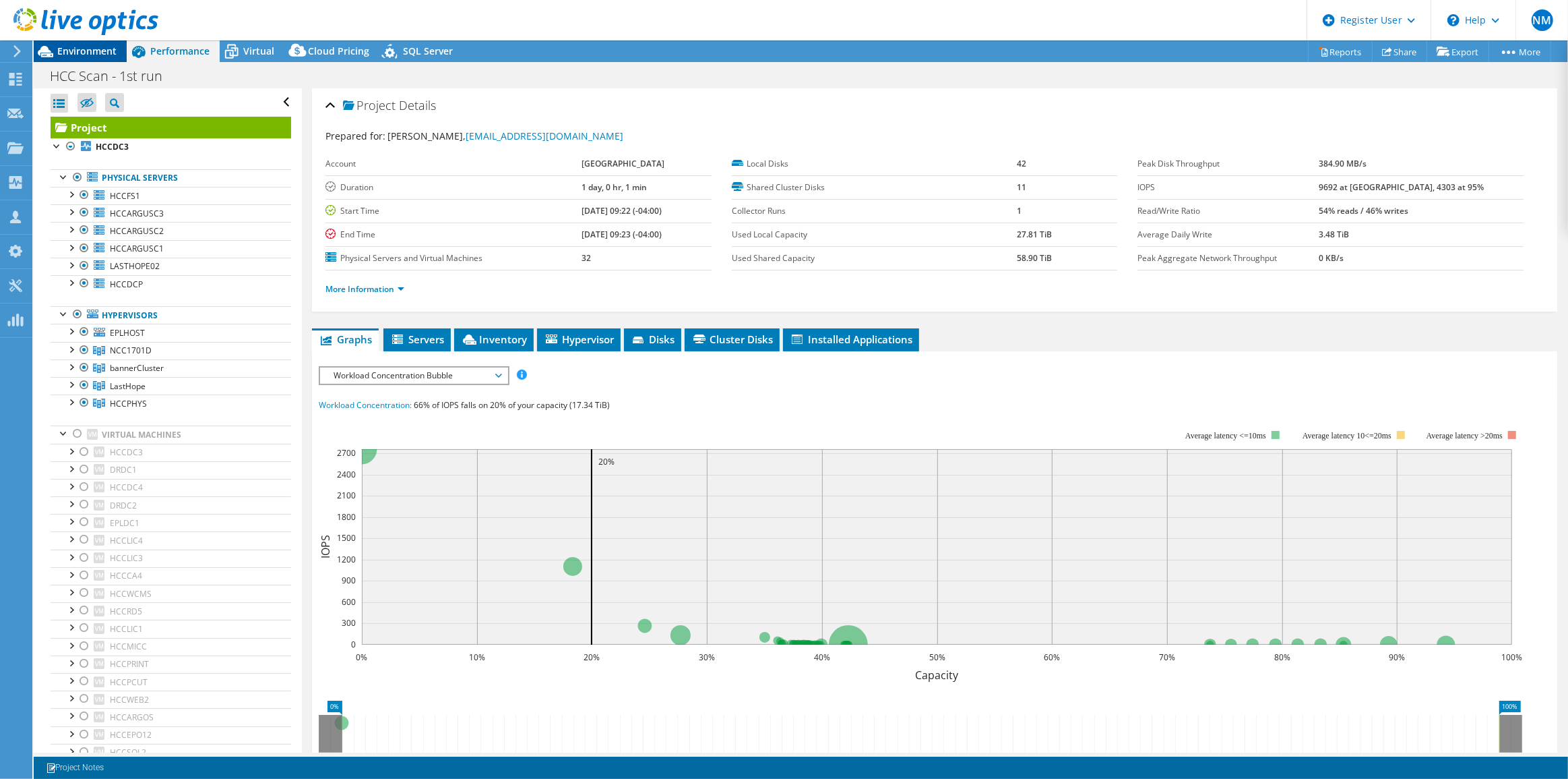
click at [117, 51] on div "Environment" at bounding box center [80, 51] width 93 height 22
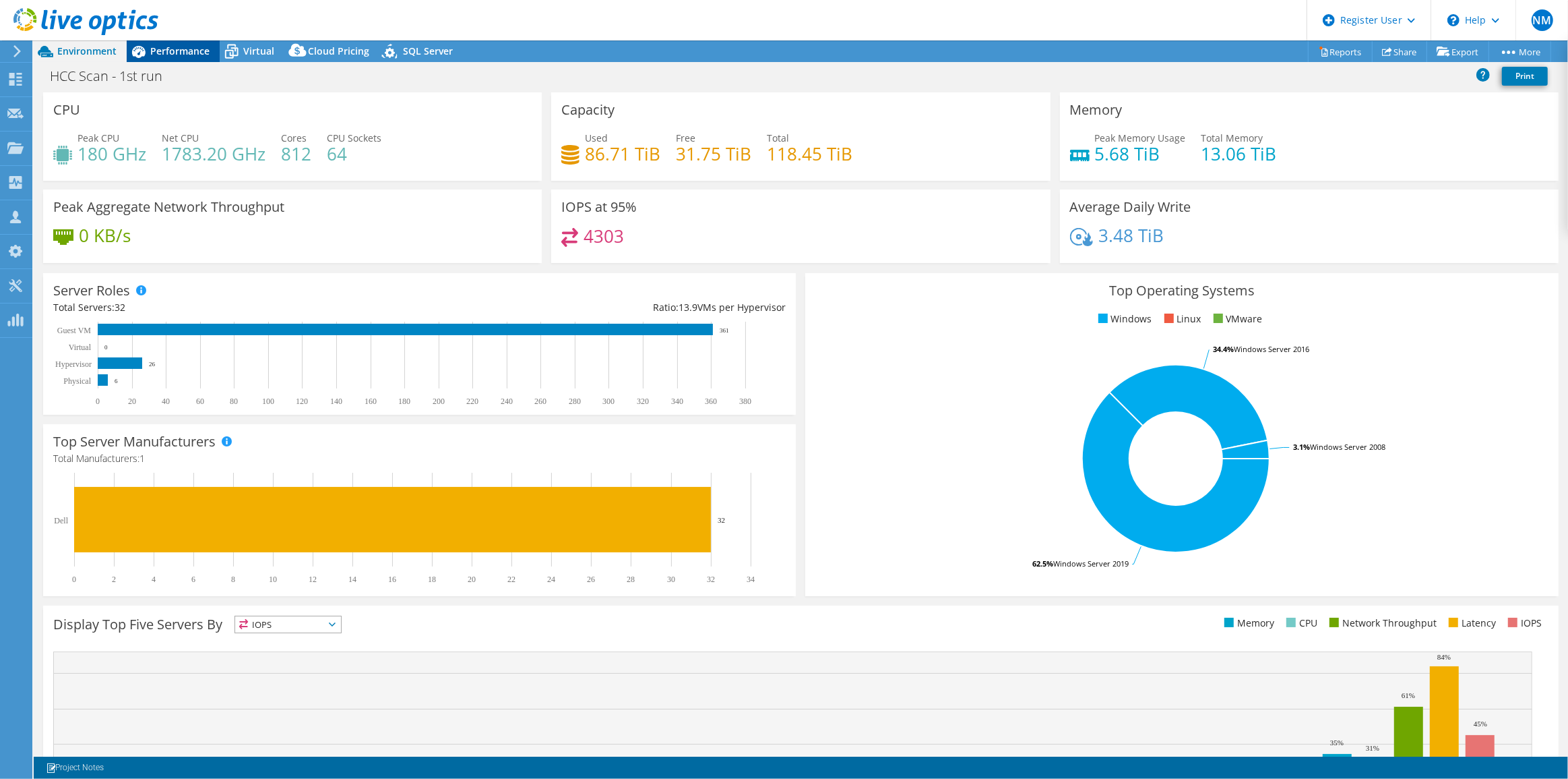
click at [170, 55] on span "Performance" at bounding box center [180, 50] width 60 height 13
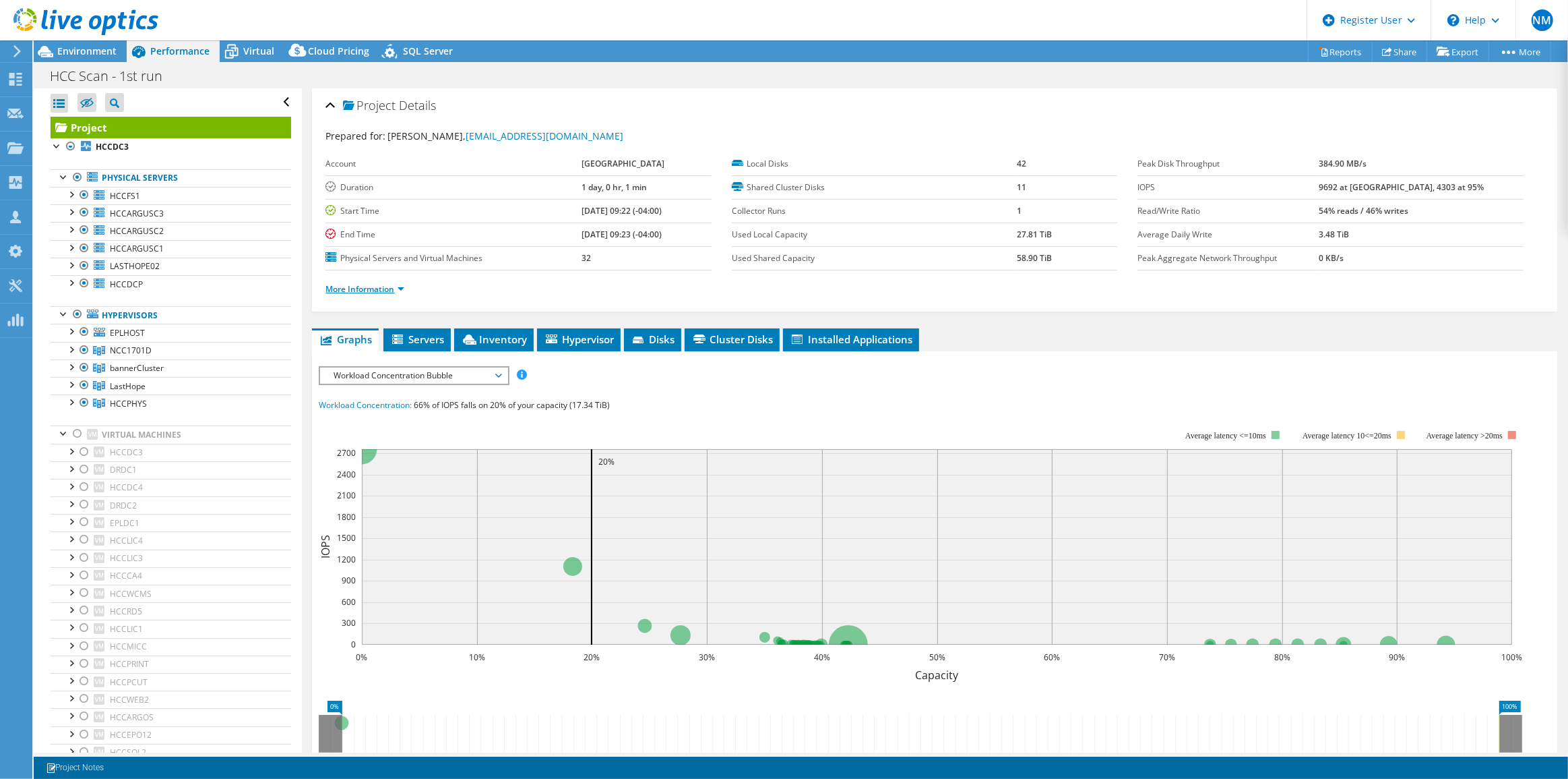
click at [367, 283] on link "More Information" at bounding box center [364, 288] width 79 height 11
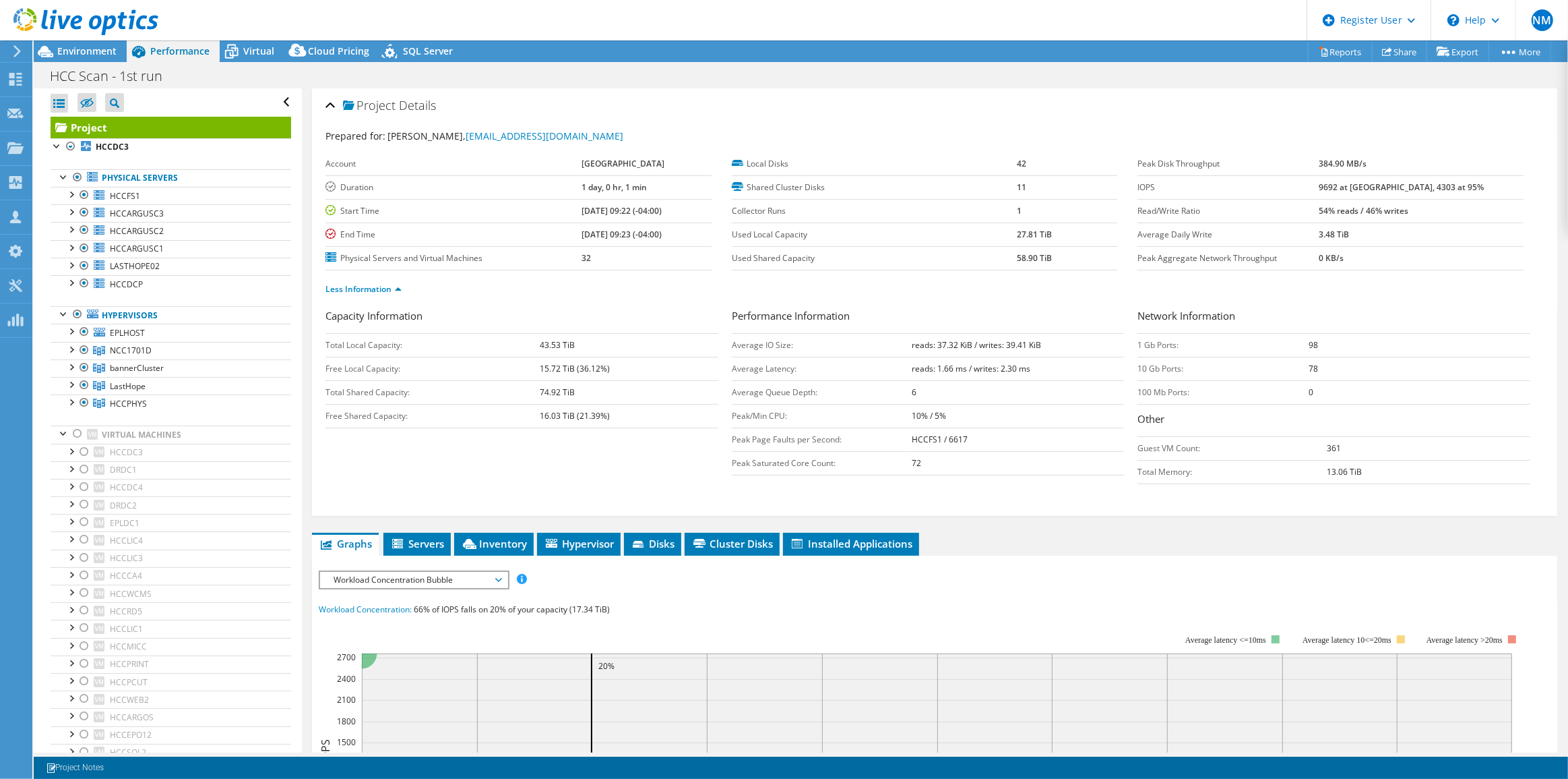
click at [270, 38] on header "NM Dell User [PERSON_NAME] [EMAIL_ADDRESS][DOMAIN_NAME] Dell My Profile Log Out…" at bounding box center [784, 20] width 1568 height 41
click at [265, 44] on span "Virtual" at bounding box center [259, 50] width 31 height 13
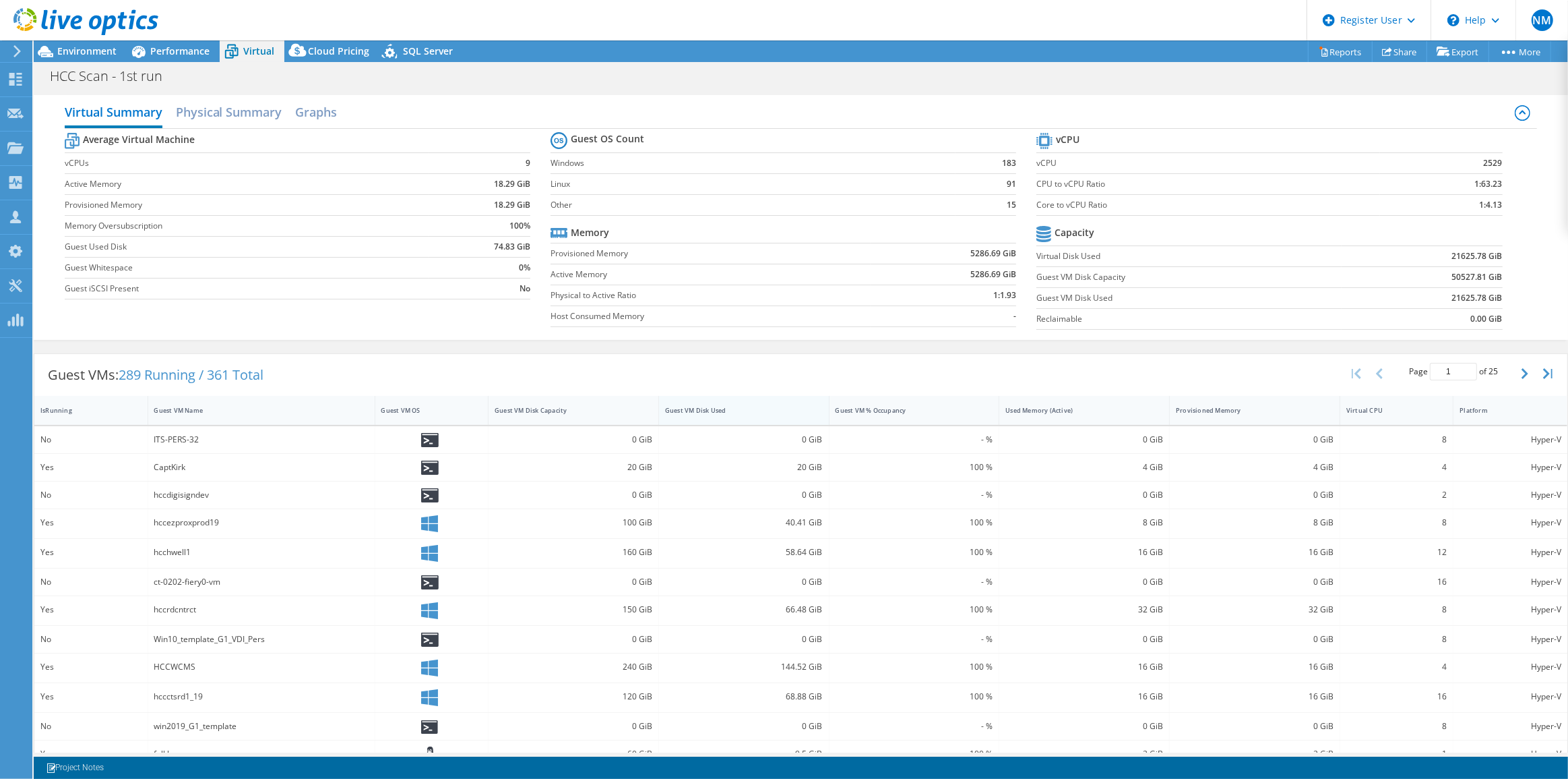
click at [730, 415] on div "Guest VM Disk Used" at bounding box center [736, 410] width 154 height 21
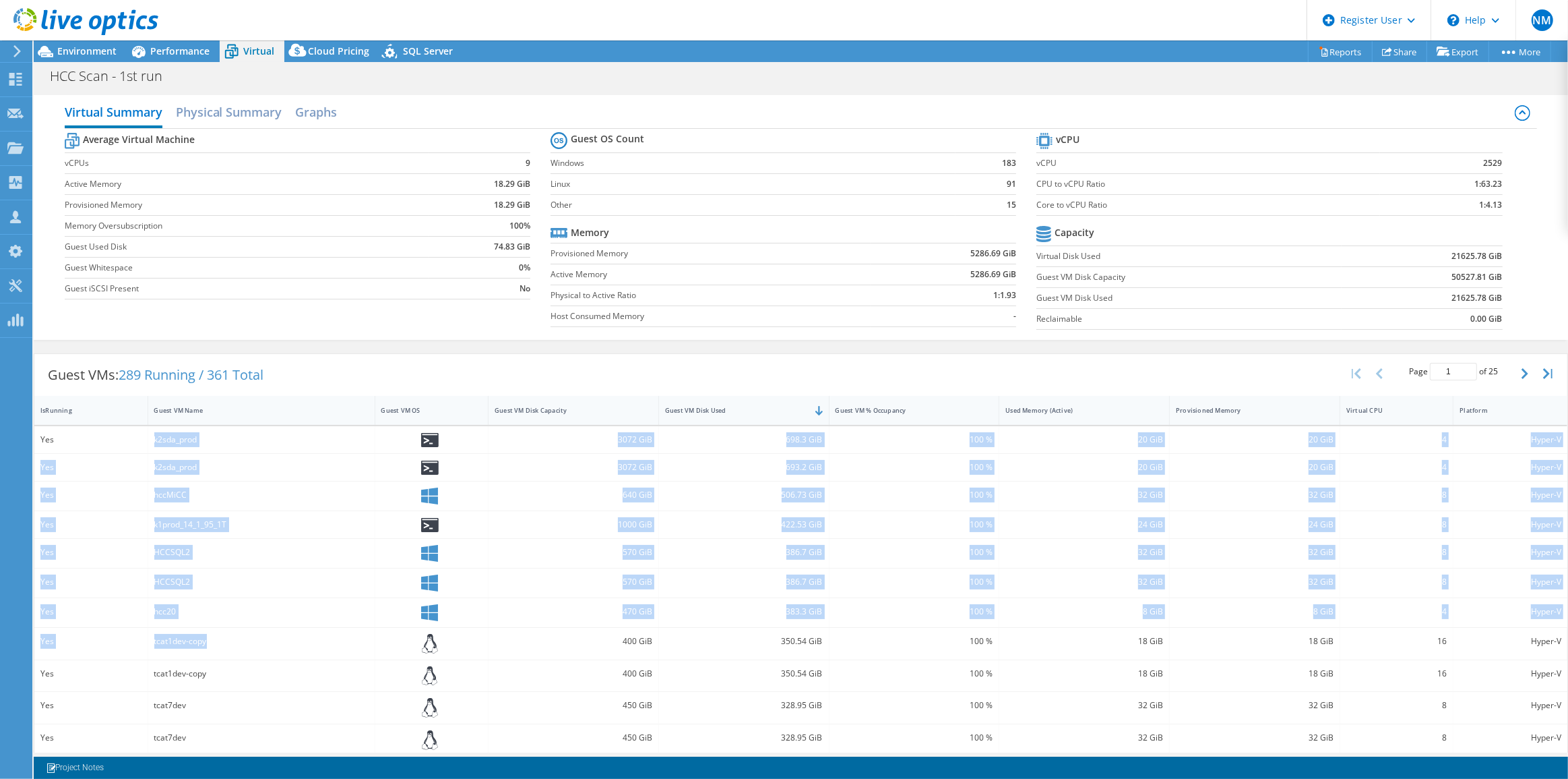
drag, startPoint x: 148, startPoint y: 440, endPoint x: 237, endPoint y: 633, distance: 212.5
click at [237, 633] on div "Yes k2sda_prod 3072 GiB 698.3 GiB 100 % 20 GiB 20 GiB 4 Hyper-V Yes k2sda_prod …" at bounding box center [801, 649] width 1533 height 447
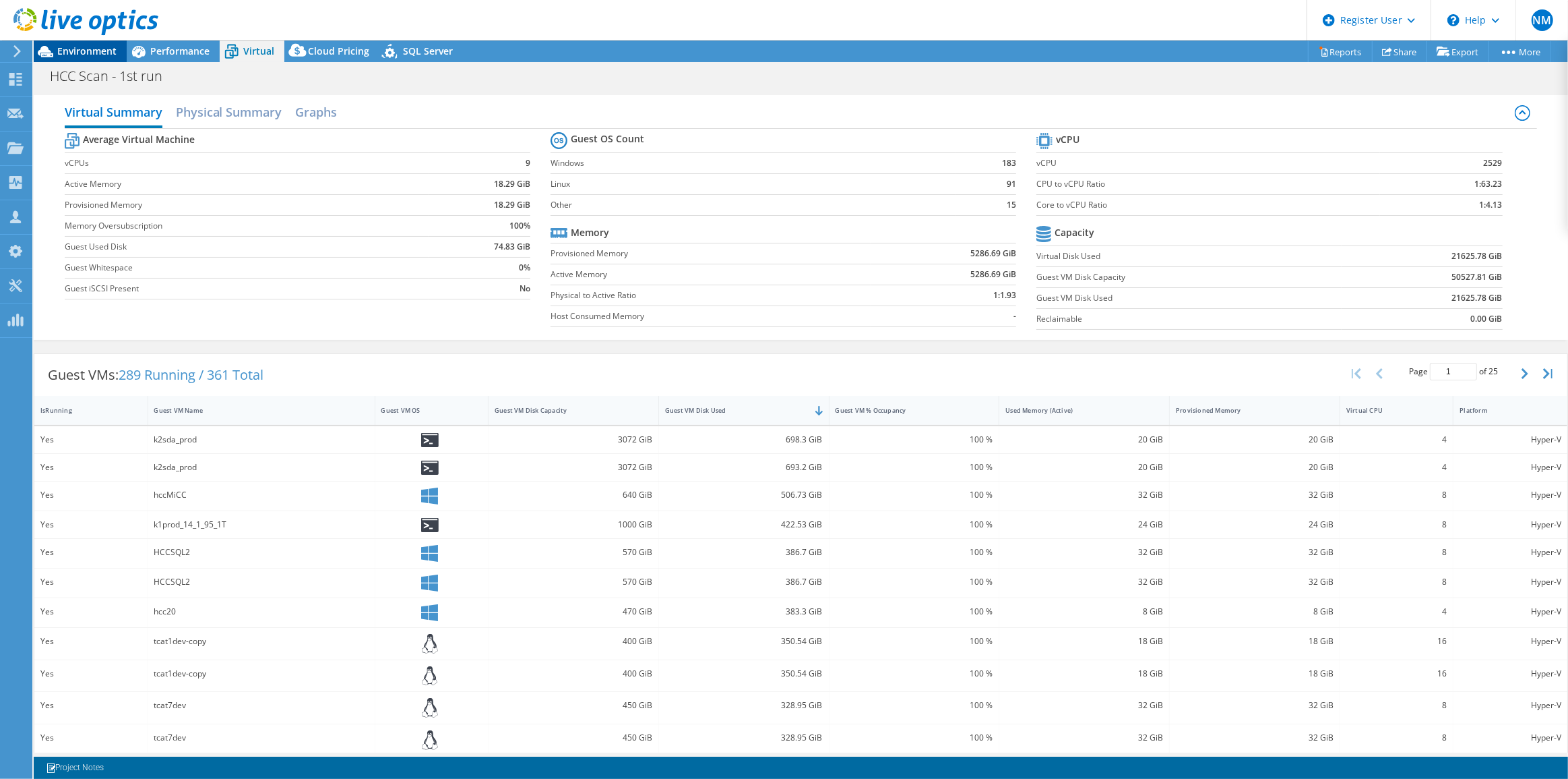
click at [84, 55] on span "Environment" at bounding box center [87, 50] width 60 height 13
